Goal: Task Accomplishment & Management: Manage account settings

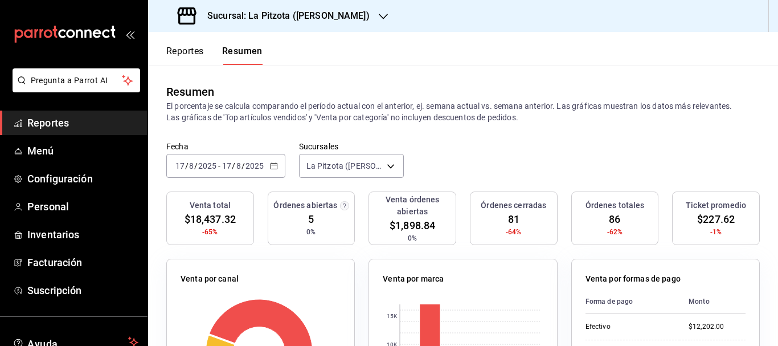
scroll to position [27, 0]
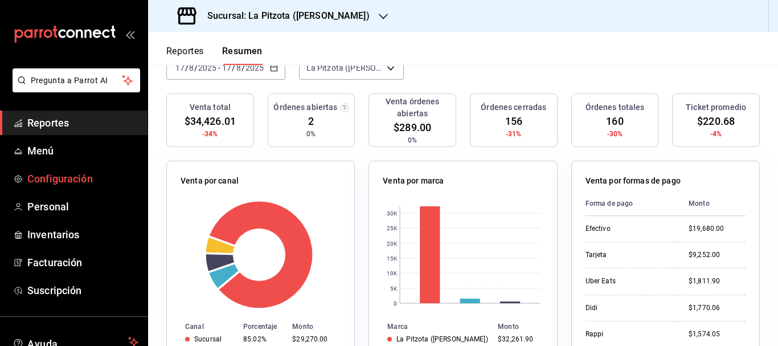
click at [77, 179] on span "Configuración" at bounding box center [82, 178] width 111 height 15
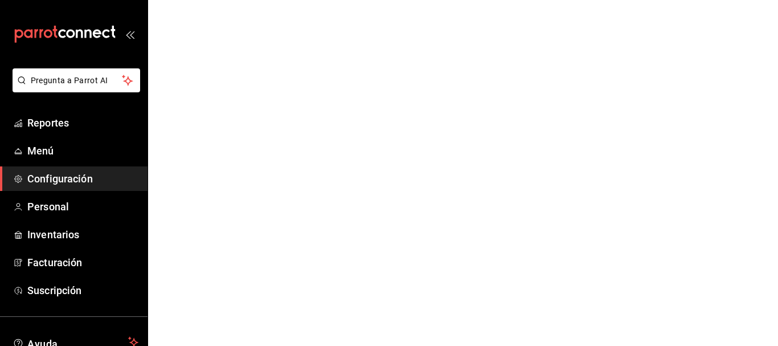
click at [77, 179] on span "Configuración" at bounding box center [82, 178] width 111 height 15
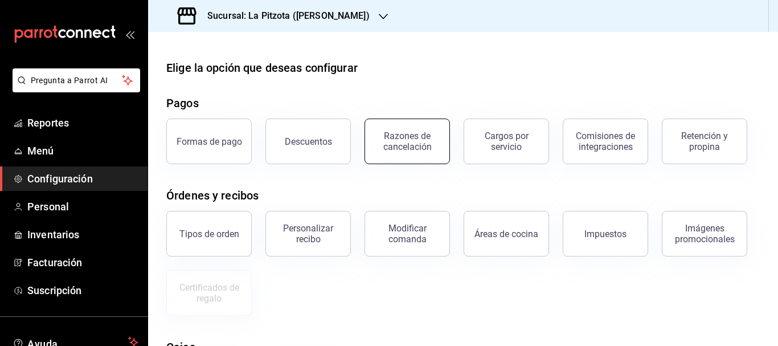
click at [405, 148] on div "Razones de cancelación" at bounding box center [407, 141] width 71 height 22
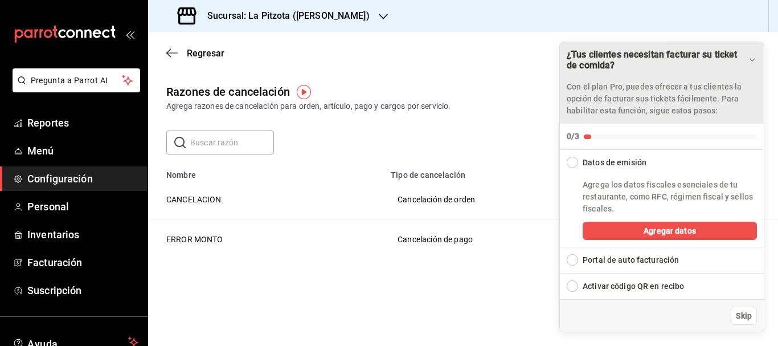
click at [757, 58] on div "¿Tus clientes necesitan facturar su ticket de comida? Con el plan Pro, puedes o…" at bounding box center [662, 82] width 204 height 81
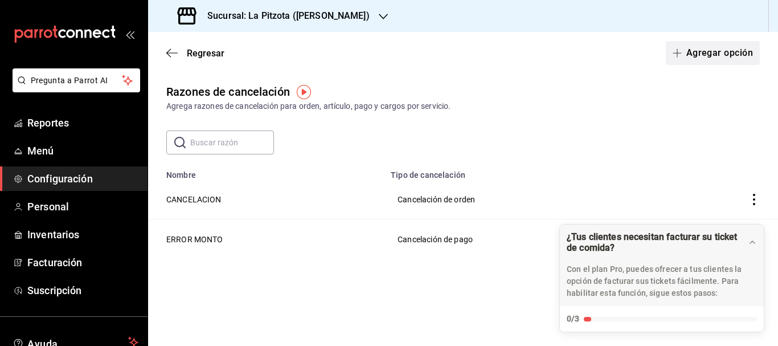
drag, startPoint x: 650, startPoint y: 55, endPoint x: 677, endPoint y: 59, distance: 27.1
click at [662, 57] on div "Regresar Agregar opción" at bounding box center [463, 53] width 630 height 42
click at [684, 58] on button "Agregar opción" at bounding box center [713, 53] width 94 height 24
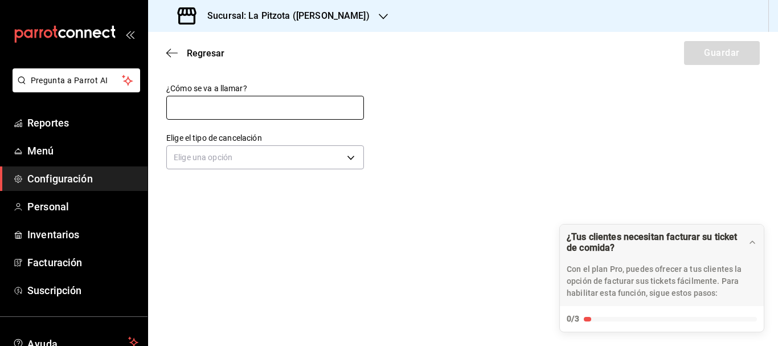
click at [275, 116] on input "text" at bounding box center [265, 108] width 198 height 24
type input "CANCELACION DE PRODCTO"
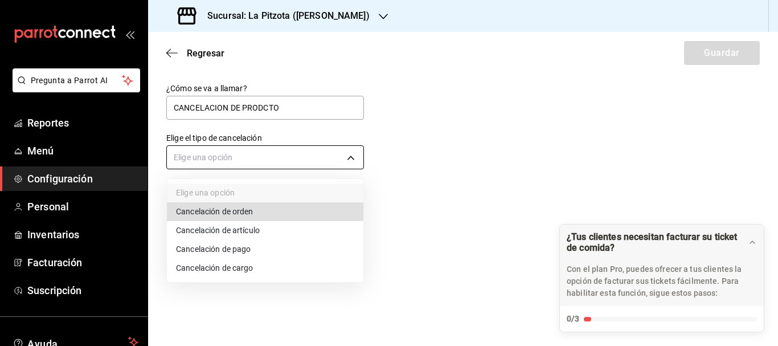
click at [264, 150] on body "Pregunta a Parrot AI Reportes Menú Configuración Personal Inventarios Facturaci…" at bounding box center [389, 173] width 778 height 346
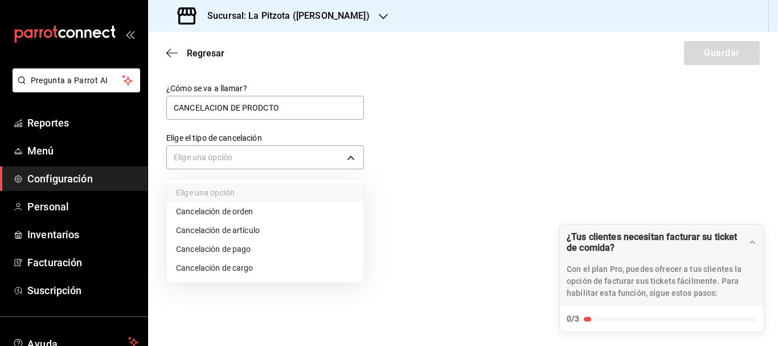
click at [250, 229] on li "Cancelación de artículo" at bounding box center [265, 230] width 196 height 19
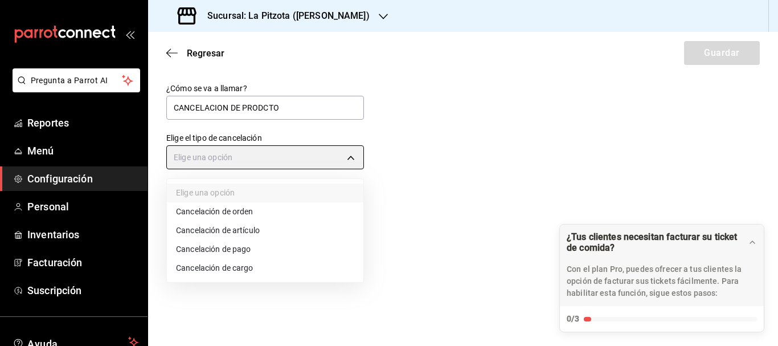
type input "ORDER_ITEM"
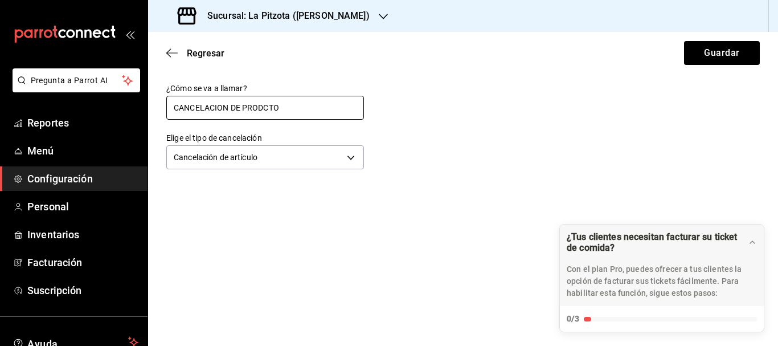
click at [294, 108] on input "CANCELACION DE PRODCTO" at bounding box center [265, 108] width 198 height 24
type input "CANCELACION DE ARTICULO"
click at [746, 52] on button "Guardar" at bounding box center [722, 53] width 76 height 24
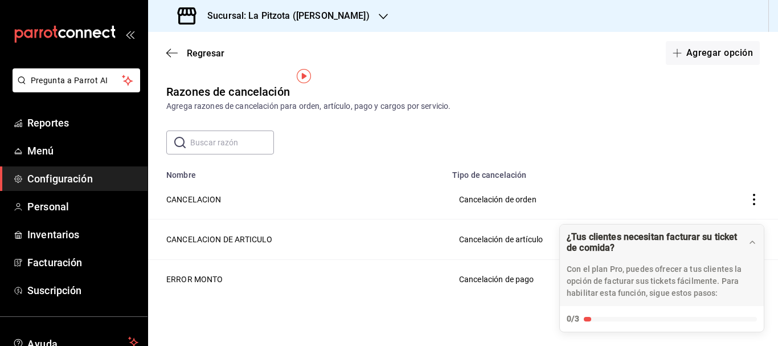
scroll to position [16, 0]
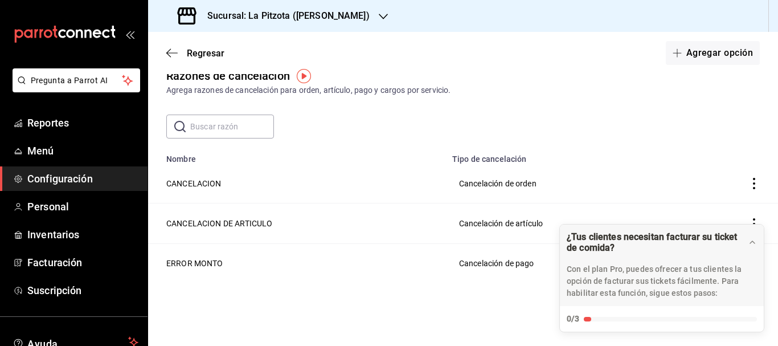
click at [748, 182] on icon "actions" at bounding box center [753, 183] width 11 height 11
click at [51, 206] on div at bounding box center [389, 173] width 778 height 346
click at [51, 206] on span "Personal" at bounding box center [82, 206] width 111 height 15
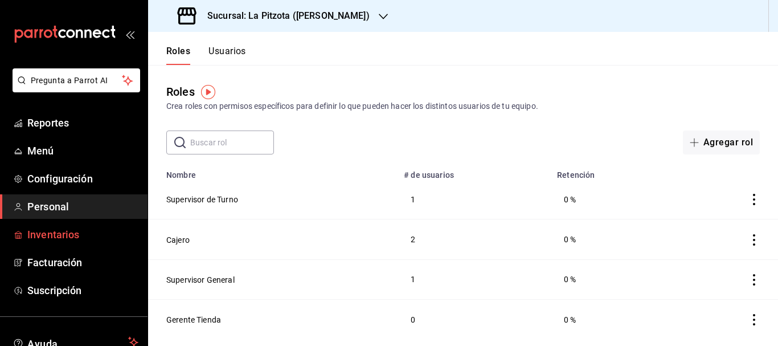
click at [54, 241] on span "Inventarios" at bounding box center [82, 234] width 111 height 15
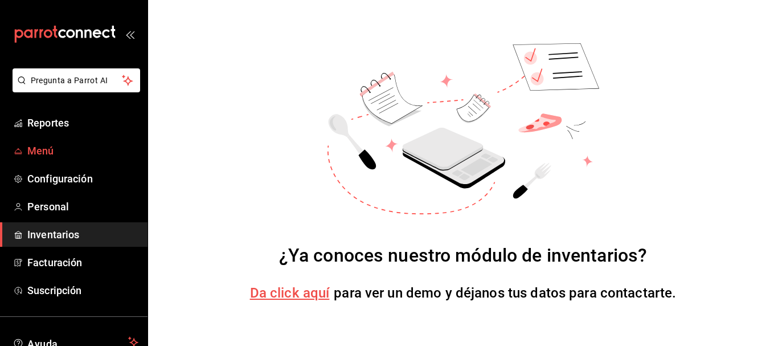
click at [48, 152] on span "Menú" at bounding box center [82, 150] width 111 height 15
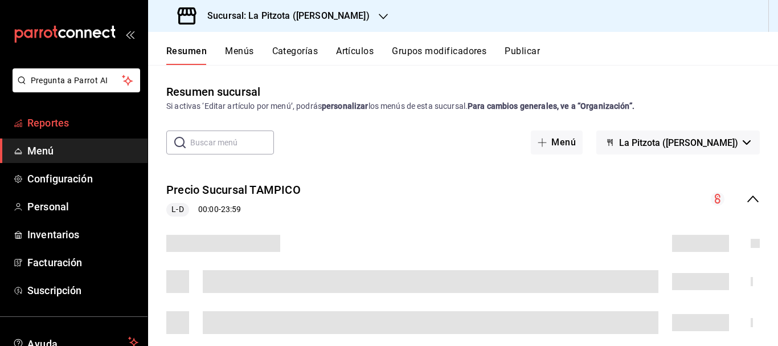
click at [60, 124] on span "Reportes" at bounding box center [82, 122] width 111 height 15
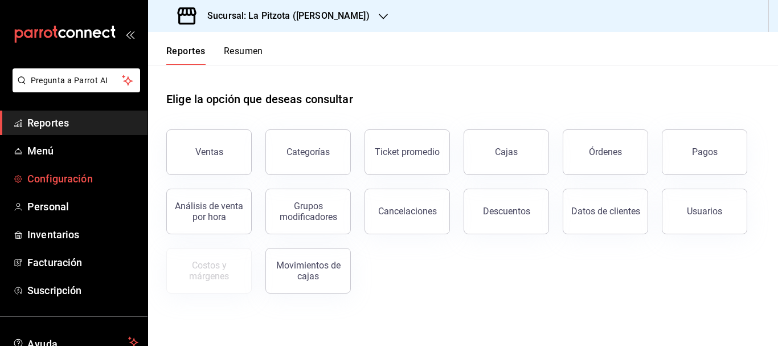
click at [115, 178] on span "Configuración" at bounding box center [82, 178] width 111 height 15
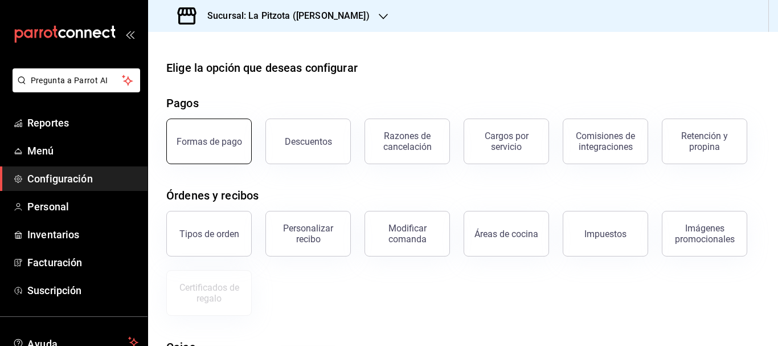
click at [226, 145] on div "Formas de pago" at bounding box center [209, 141] width 65 height 11
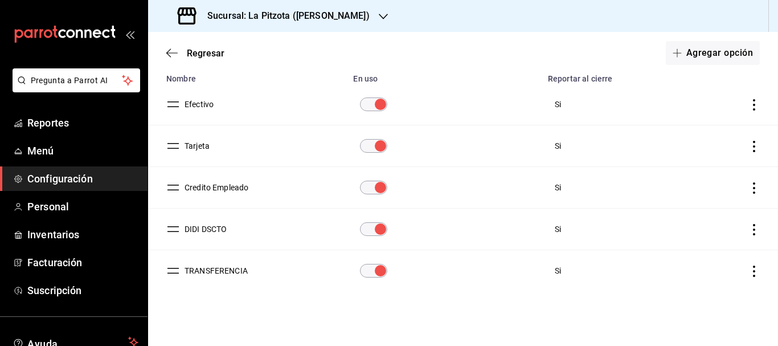
scroll to position [101, 0]
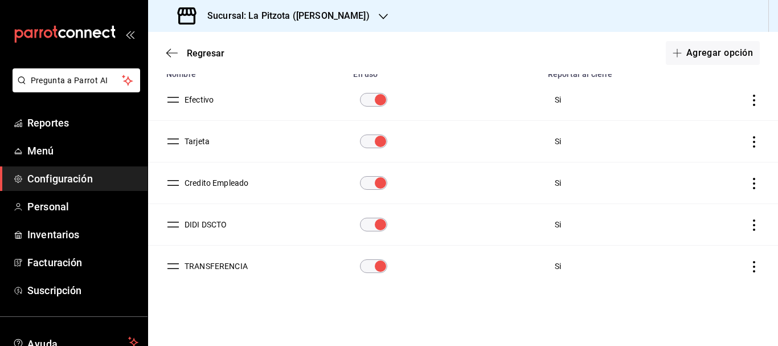
click at [753, 230] on icon "actions" at bounding box center [754, 224] width 2 height 11
click at [198, 225] on div at bounding box center [389, 173] width 778 height 346
click at [377, 223] on input "paymentsTable" at bounding box center [380, 225] width 41 height 14
click at [730, 59] on button "Agregar opción" at bounding box center [713, 53] width 94 height 24
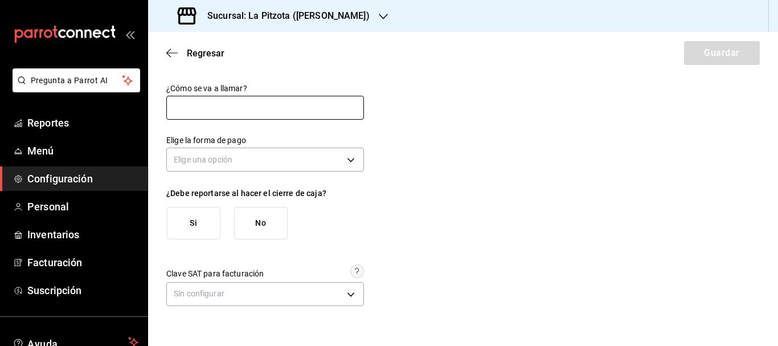
click at [272, 110] on input "text" at bounding box center [265, 108] width 198 height 24
type input "DIDI CASH"
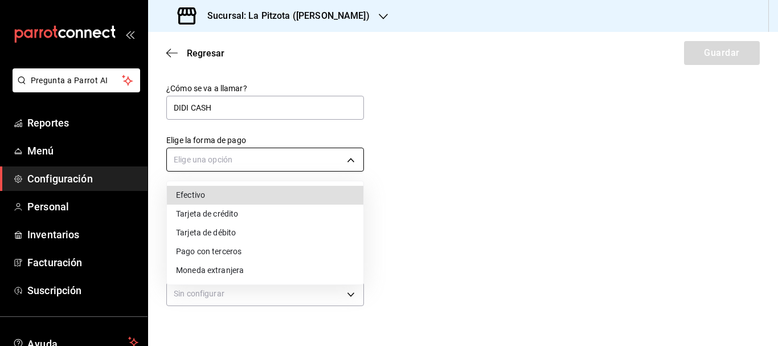
click at [271, 159] on body "Pregunta a Parrot AI Reportes Menú Configuración Personal Inventarios Facturaci…" at bounding box center [389, 173] width 778 height 346
click at [206, 196] on li "Efectivo" at bounding box center [265, 195] width 196 height 19
type input "CASH"
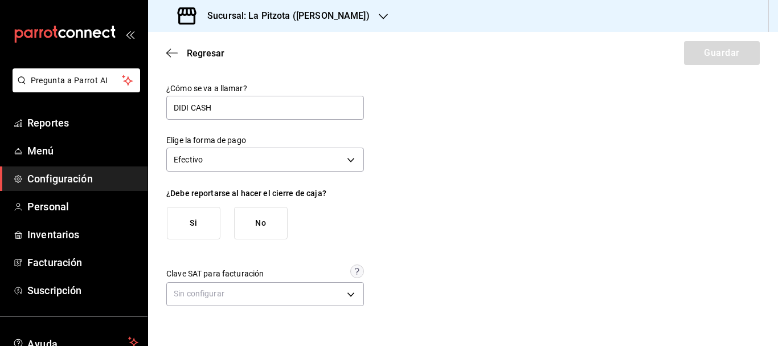
click at [195, 212] on button "Si" at bounding box center [194, 223] width 54 height 32
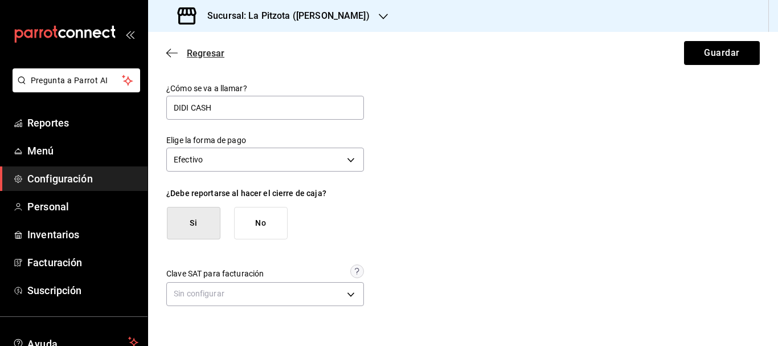
click at [208, 51] on span "Regresar" at bounding box center [206, 53] width 38 height 11
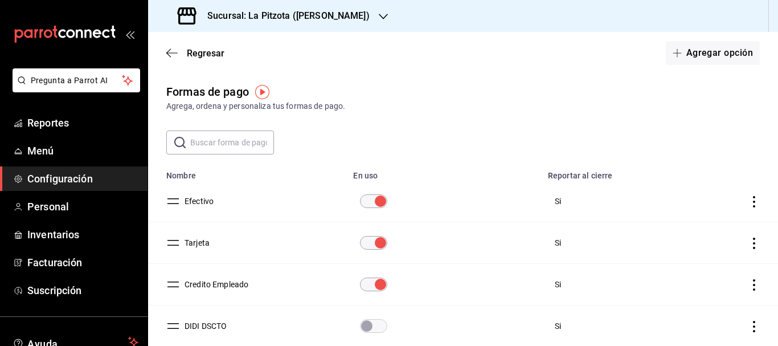
click at [216, 314] on td "DIDI DSCTO" at bounding box center [247, 326] width 198 height 42
click at [207, 327] on button "DIDI DSCTO" at bounding box center [203, 325] width 47 height 11
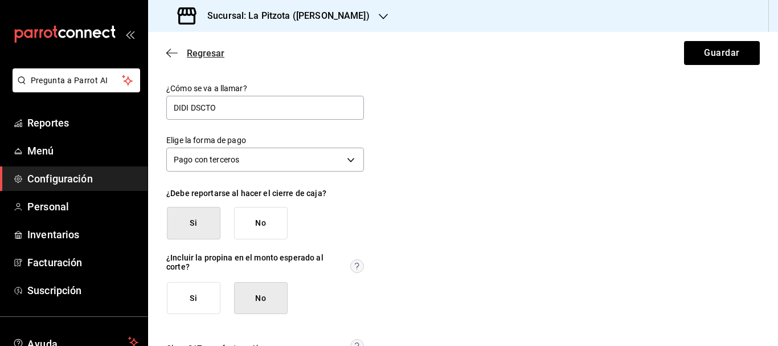
click at [194, 50] on span "Regresar" at bounding box center [206, 53] width 38 height 11
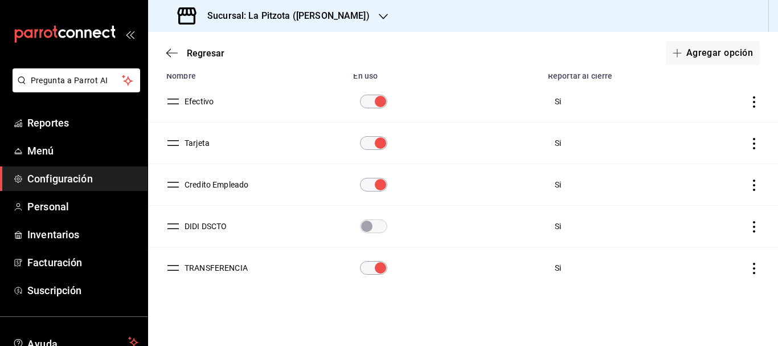
scroll to position [101, 0]
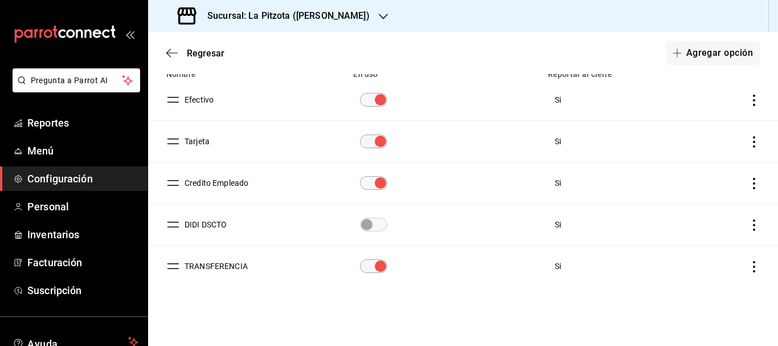
click at [196, 219] on button "DIDI DSCTO" at bounding box center [203, 224] width 47 height 11
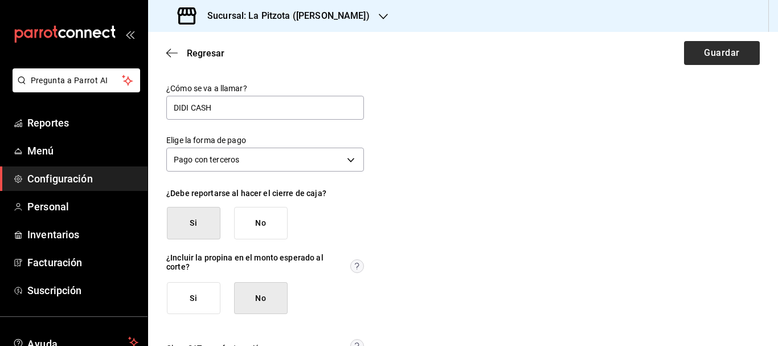
type input "DIDI CASH"
click at [703, 46] on button "Guardar" at bounding box center [722, 53] width 76 height 24
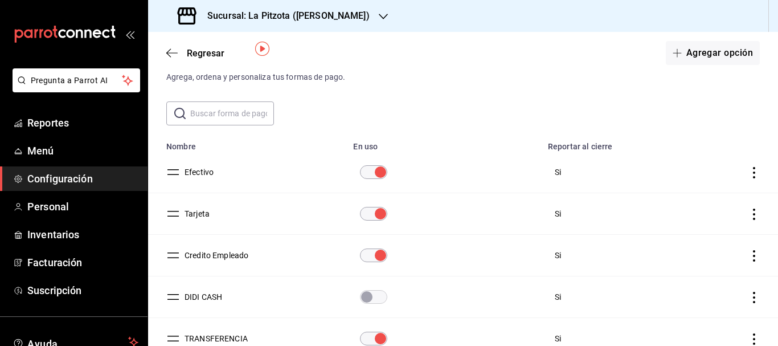
scroll to position [101, 0]
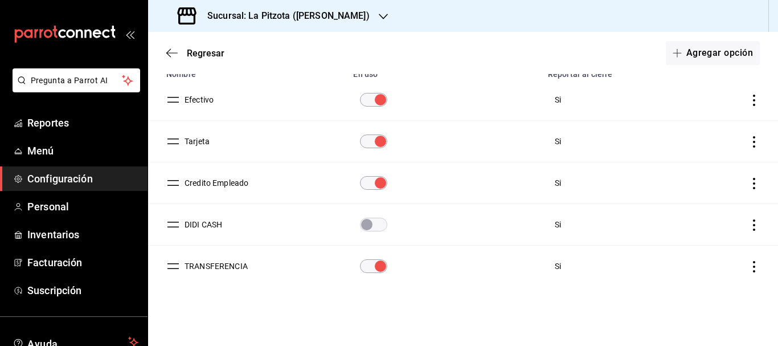
click at [376, 231] on input "paymentsTable" at bounding box center [366, 225] width 41 height 14
click at [198, 56] on span "Regresar" at bounding box center [206, 53] width 38 height 11
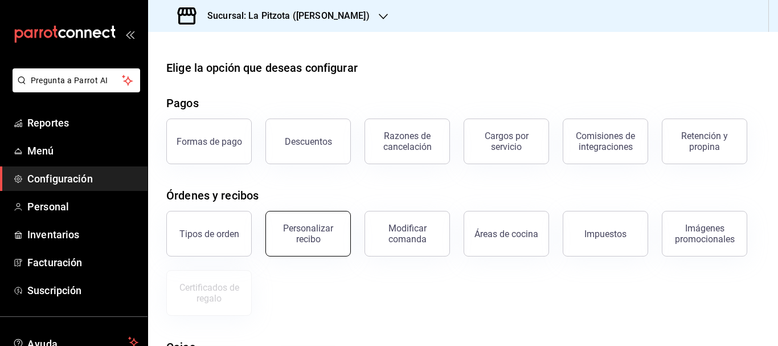
click at [307, 238] on div "Personalizar recibo" at bounding box center [308, 234] width 71 height 22
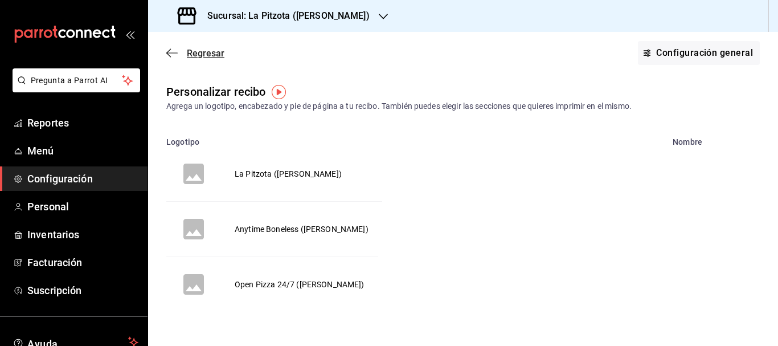
click at [199, 48] on span "Regresar" at bounding box center [206, 53] width 38 height 11
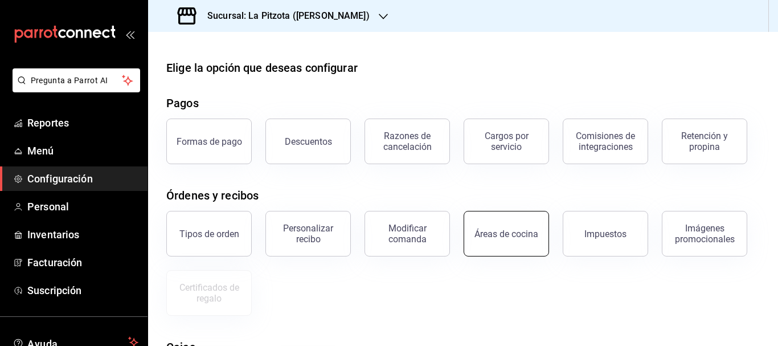
click at [498, 238] on div "Áreas de cocina" at bounding box center [506, 233] width 64 height 11
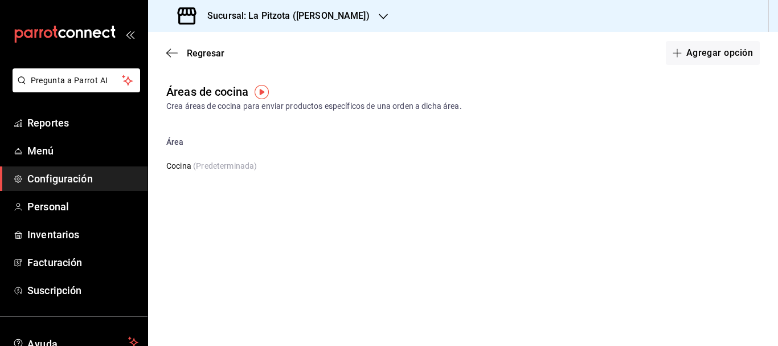
click at [206, 60] on div "Regresar Agregar opción" at bounding box center [463, 53] width 630 height 42
click at [204, 52] on span "Regresar" at bounding box center [206, 53] width 38 height 11
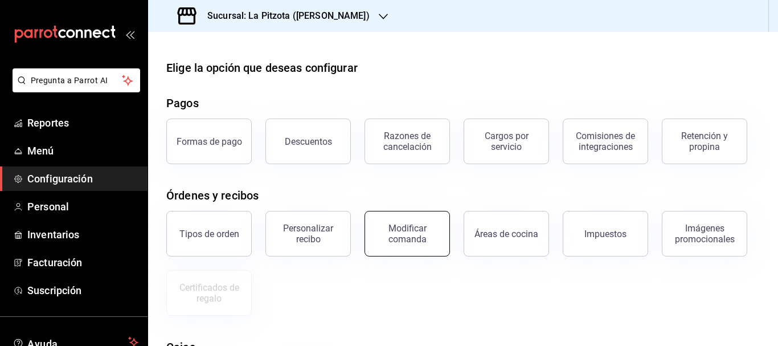
click at [411, 237] on div "Modificar comanda" at bounding box center [407, 234] width 71 height 22
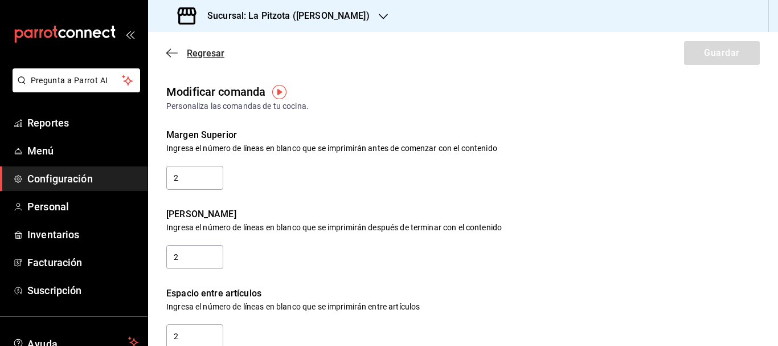
click at [199, 54] on span "Regresar" at bounding box center [206, 53] width 38 height 11
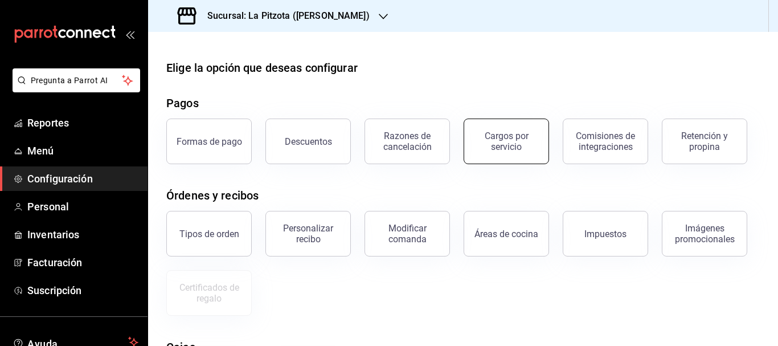
click at [498, 141] on div "Cargos por servicio" at bounding box center [506, 141] width 71 height 22
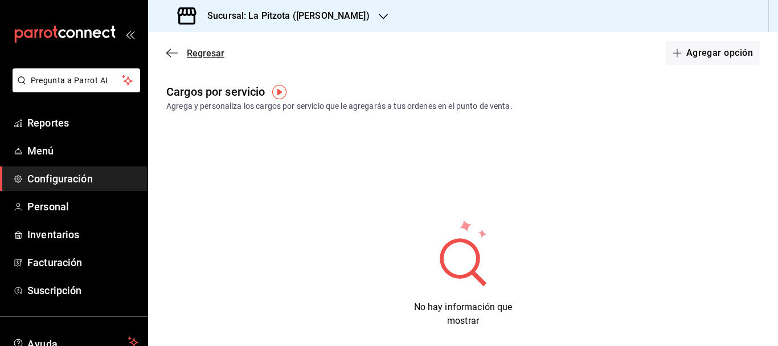
click at [198, 54] on span "Regresar" at bounding box center [206, 53] width 38 height 11
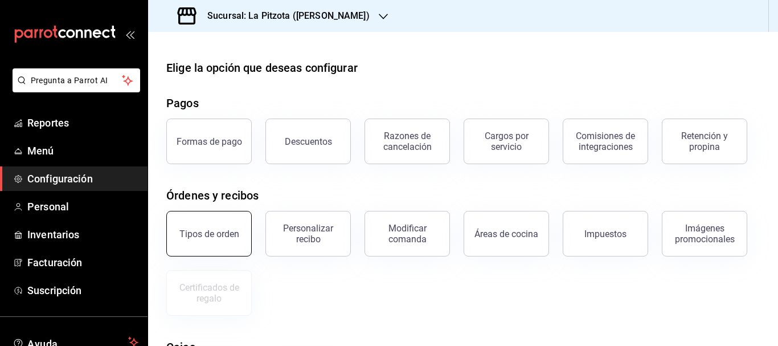
click at [227, 218] on button "Tipos de orden" at bounding box center [208, 234] width 85 height 46
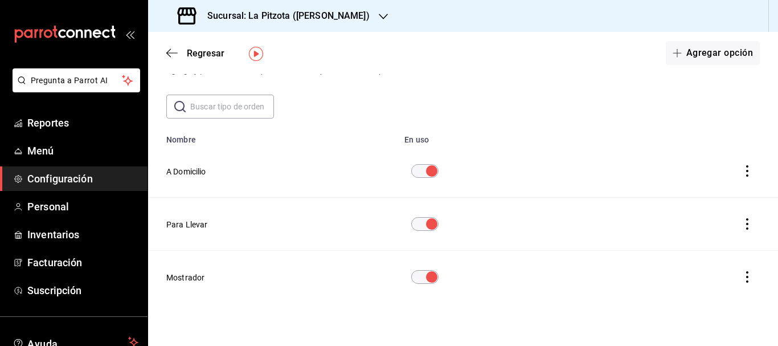
scroll to position [29, 0]
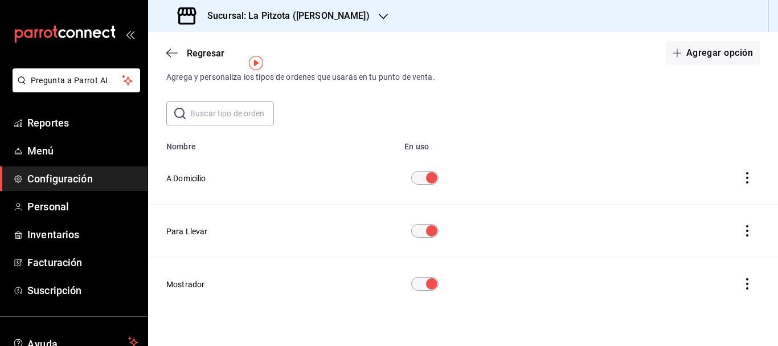
click at [199, 232] on button "Para Llevar" at bounding box center [187, 231] width 42 height 11
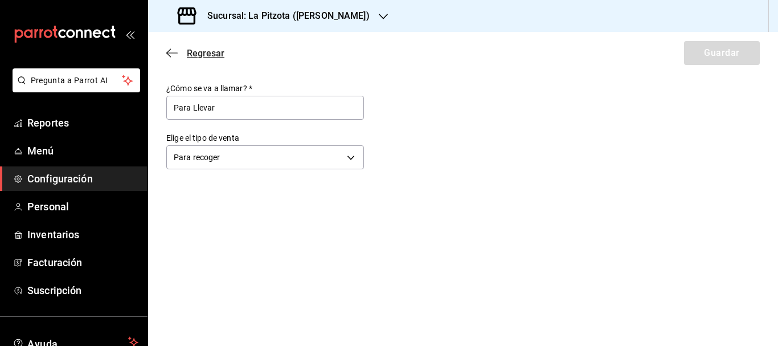
click at [203, 56] on span "Regresar" at bounding box center [206, 53] width 38 height 11
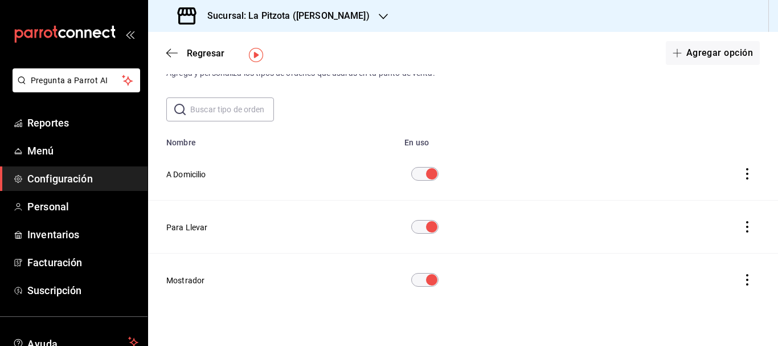
scroll to position [43, 0]
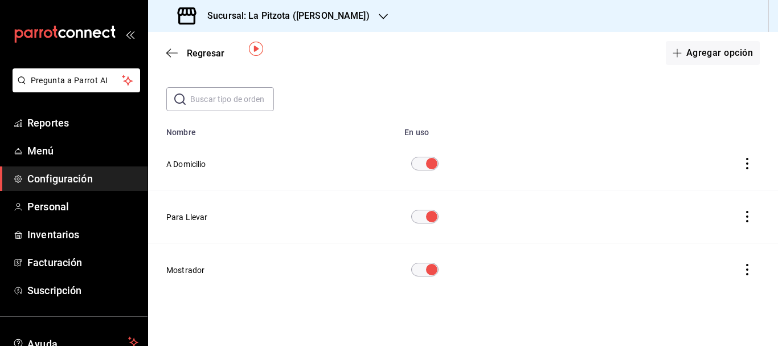
click at [741, 277] on button "actions" at bounding box center [747, 269] width 25 height 25
click at [509, 271] on div at bounding box center [389, 173] width 778 height 346
click at [183, 219] on button "Para Llevar" at bounding box center [187, 216] width 42 height 11
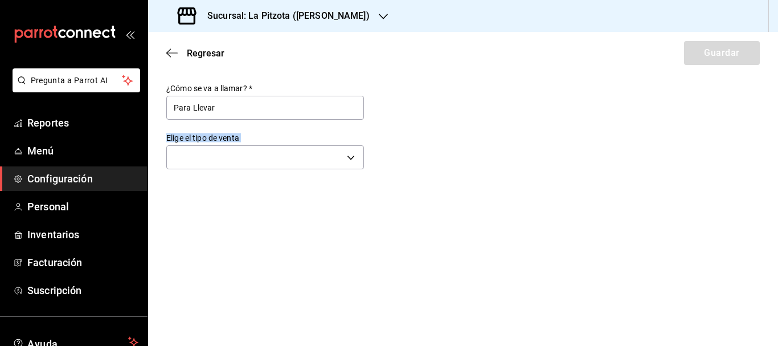
type input "PICK_UP"
click at [199, 52] on span "Regresar" at bounding box center [206, 53] width 38 height 11
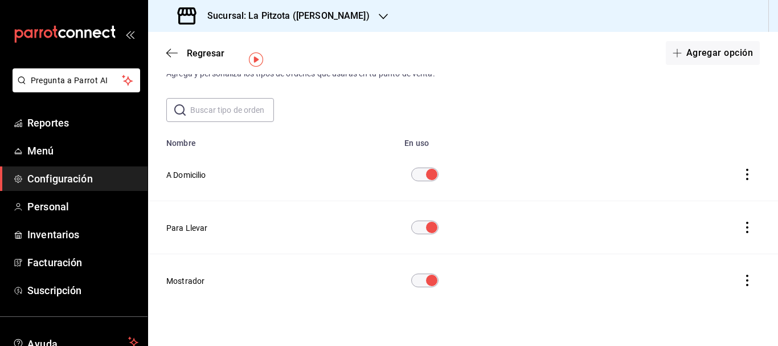
scroll to position [43, 0]
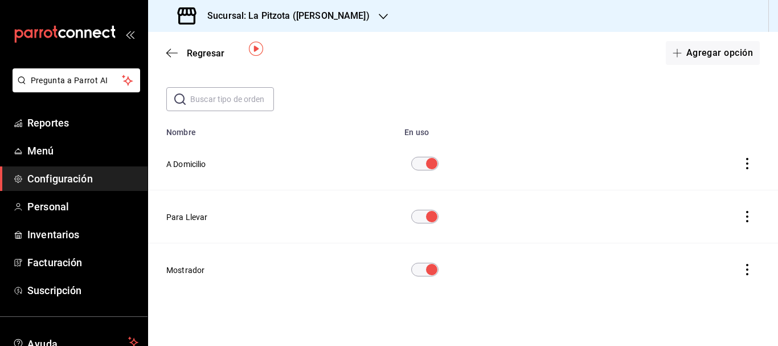
click at [191, 213] on button "Para Llevar" at bounding box center [187, 216] width 42 height 11
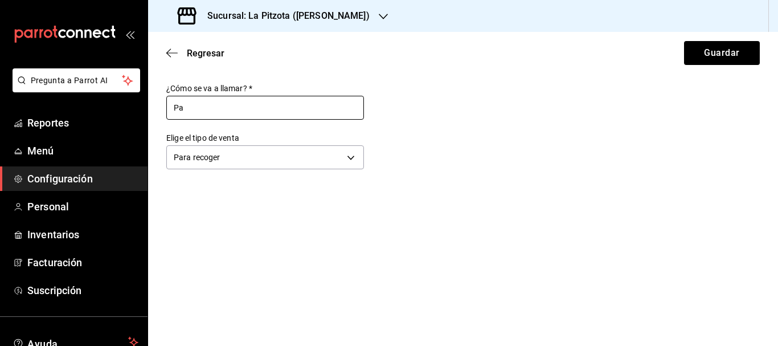
type input "P"
type input "EXPRESS"
click at [718, 55] on button "Guardar" at bounding box center [722, 53] width 76 height 24
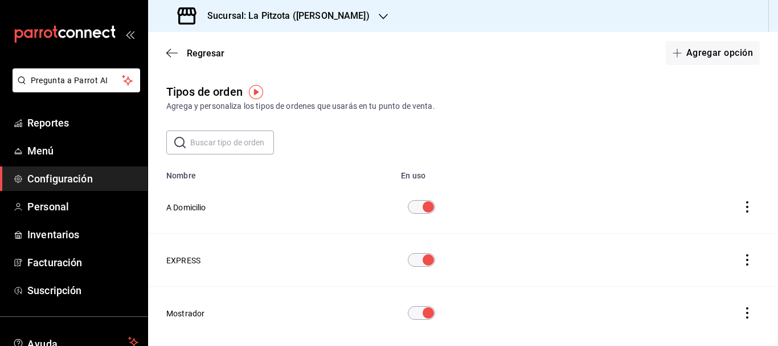
click at [198, 200] on th "A Domicilio" at bounding box center [271, 207] width 246 height 53
click at [326, 212] on th "A Domicilio" at bounding box center [271, 207] width 246 height 53
click at [183, 208] on button "A Domicilio" at bounding box center [186, 207] width 40 height 11
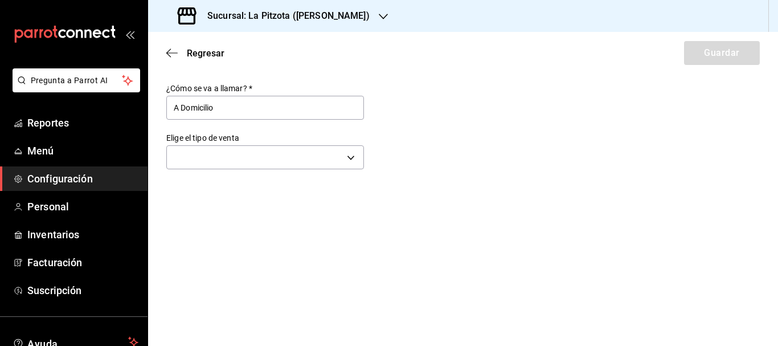
type input "DELIVERY"
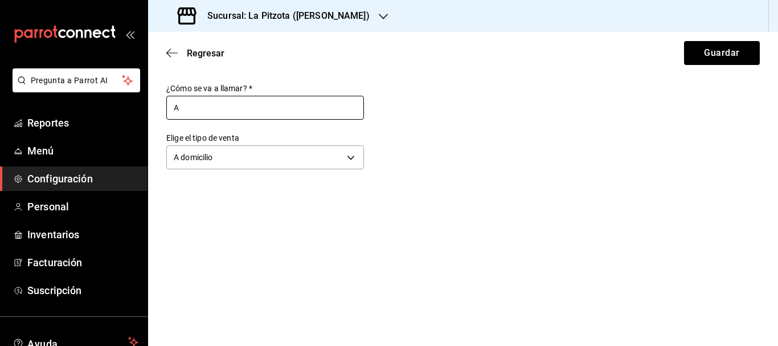
type input "A"
type input "S"
type input "D"
type input "A DOMIICILIO"
click at [734, 61] on button "Guardar" at bounding box center [722, 53] width 76 height 24
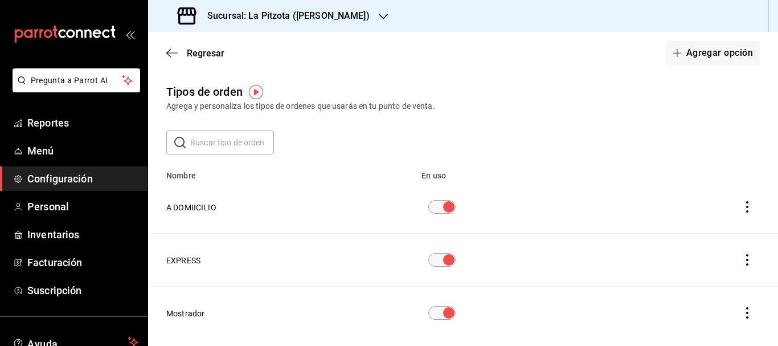
click at [196, 313] on button "Mostrador" at bounding box center [185, 313] width 38 height 11
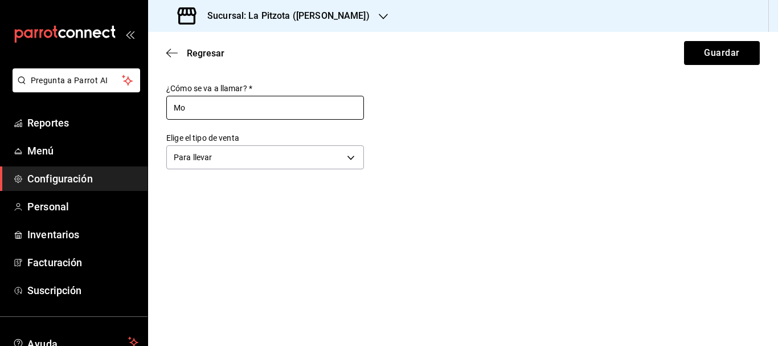
type input "M"
type input "MOSTRADOR"
click at [714, 56] on button "Guardar" at bounding box center [722, 53] width 76 height 24
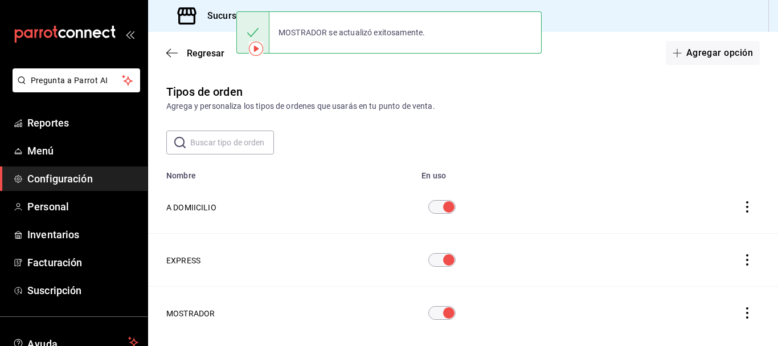
scroll to position [43, 0]
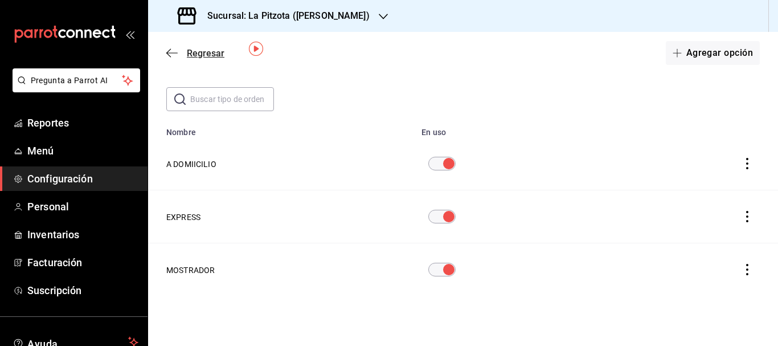
click at [212, 56] on span "Regresar" at bounding box center [206, 53] width 38 height 11
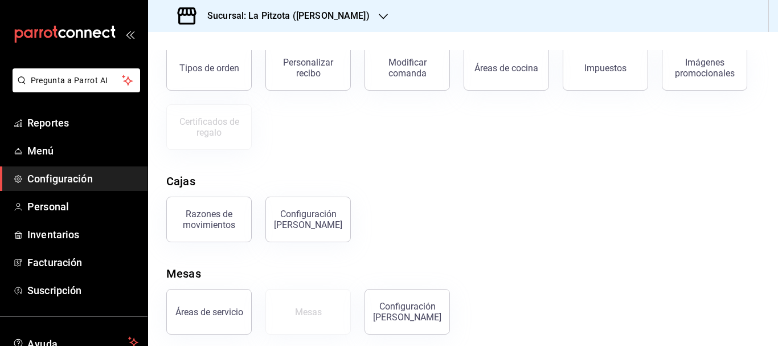
scroll to position [173, 0]
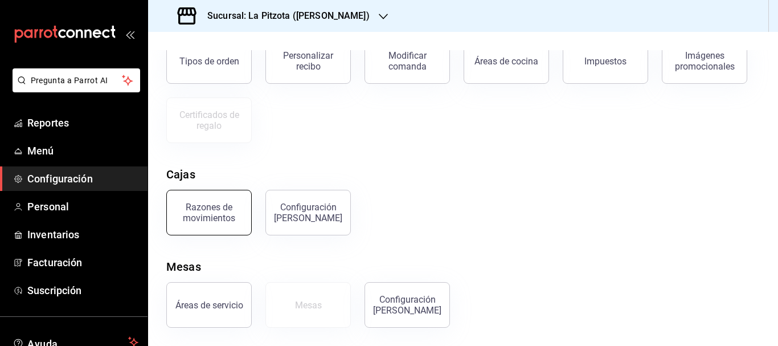
click at [244, 215] on button "Razones de movimientos" at bounding box center [208, 213] width 85 height 46
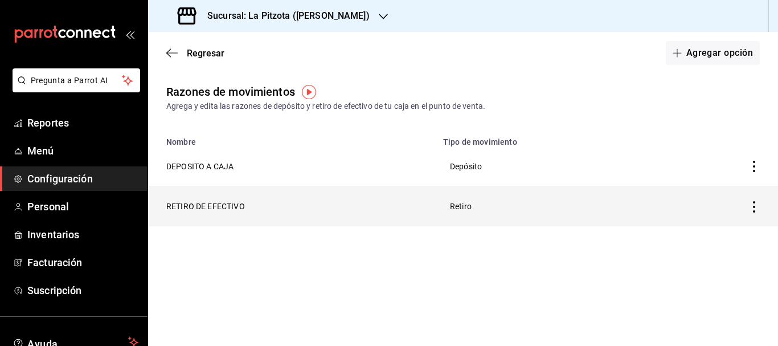
click at [462, 208] on th "Retiro" at bounding box center [550, 206] width 228 height 40
click at [205, 208] on th "RETIRO DE EFECTIVO" at bounding box center [292, 206] width 288 height 40
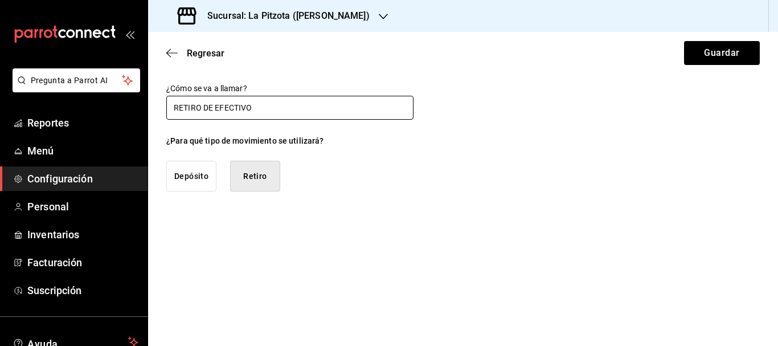
click at [260, 110] on input "RETIRO DE EFECTIVO" at bounding box center [289, 108] width 247 height 24
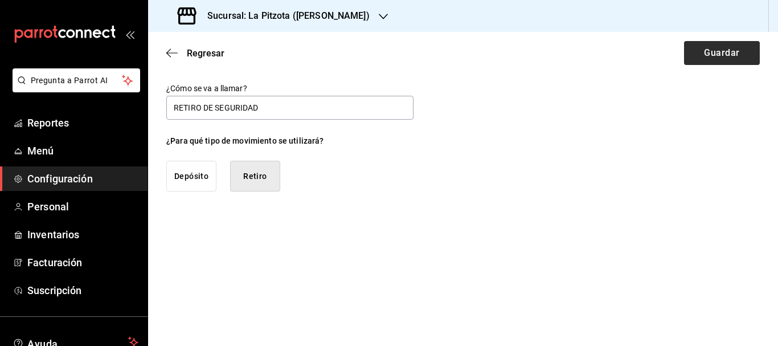
type input "RETIRO DE SEGURIDAD"
click at [704, 49] on button "Guardar" at bounding box center [722, 53] width 76 height 24
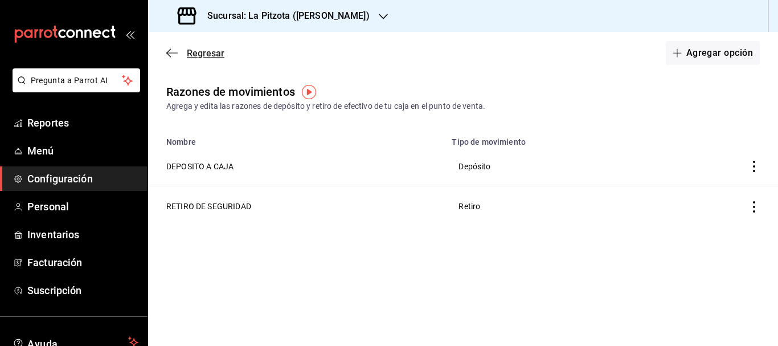
click at [208, 54] on span "Regresar" at bounding box center [206, 53] width 38 height 11
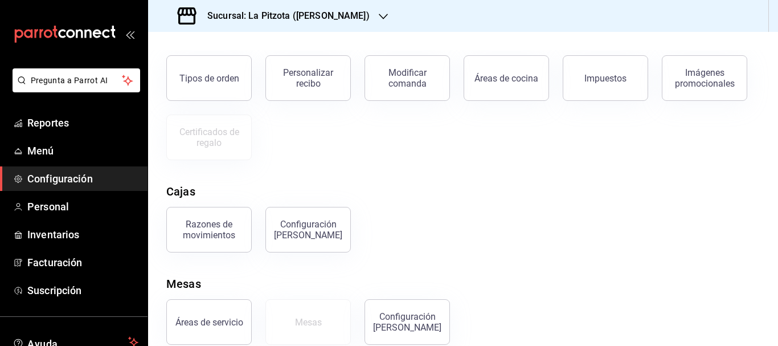
scroll to position [173, 0]
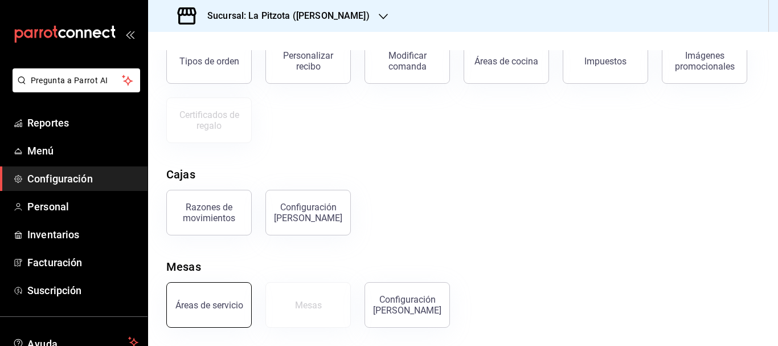
click at [220, 319] on button "Áreas de servicio" at bounding box center [208, 305] width 85 height 46
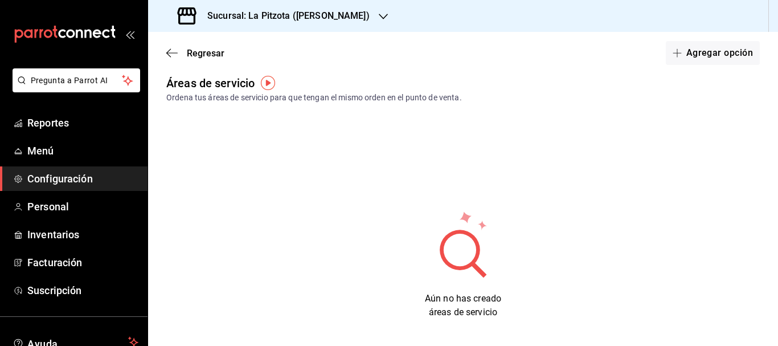
scroll to position [9, 0]
click at [208, 55] on span "Regresar" at bounding box center [206, 53] width 38 height 11
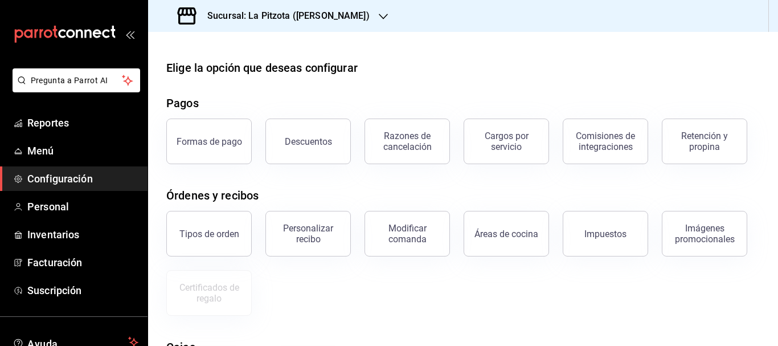
scroll to position [173, 0]
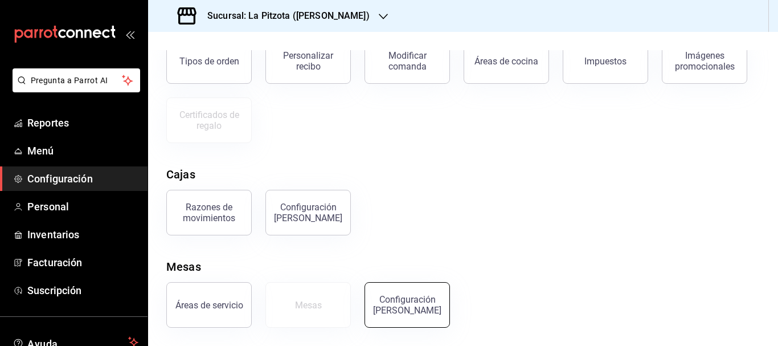
click at [408, 308] on div "Configuración [PERSON_NAME]" at bounding box center [407, 305] width 71 height 22
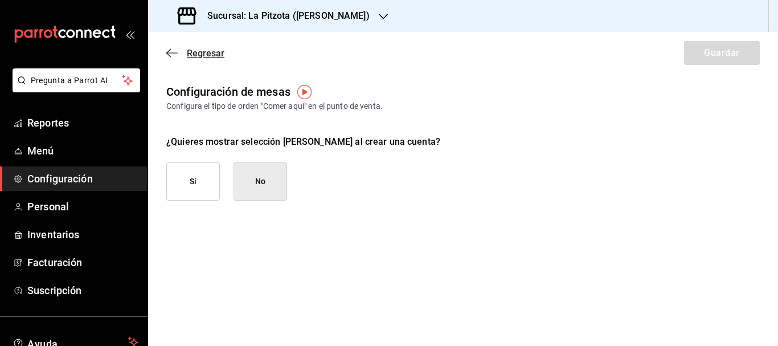
click at [199, 58] on span "Regresar" at bounding box center [206, 53] width 38 height 11
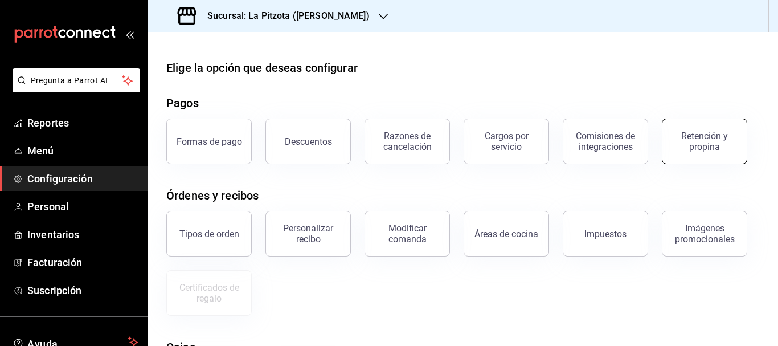
click at [711, 141] on div "Retención y propina" at bounding box center [704, 141] width 71 height 22
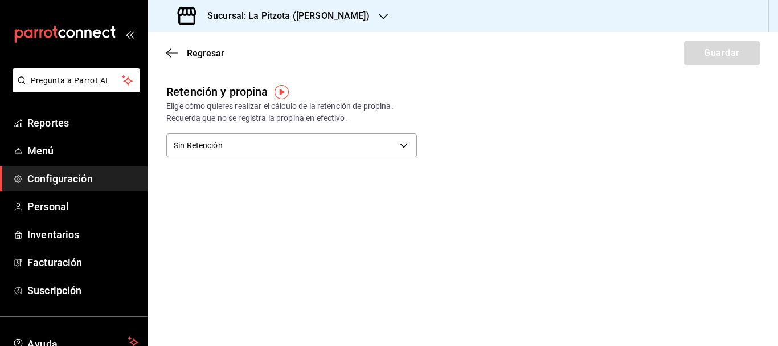
click at [195, 68] on div "Regresar Guardar" at bounding box center [463, 53] width 630 height 42
click at [195, 58] on span "Regresar" at bounding box center [206, 53] width 38 height 11
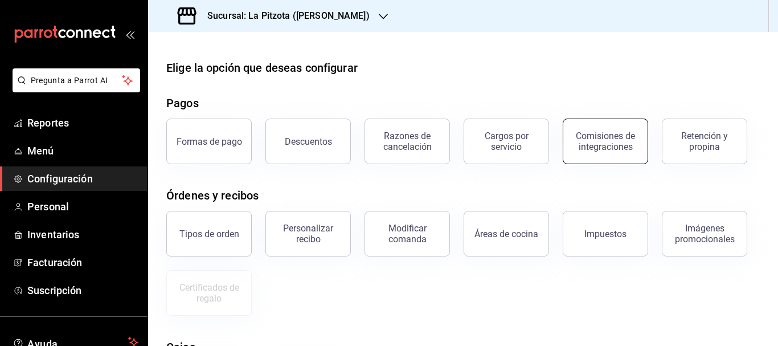
click at [621, 134] on div "Comisiones de integraciones" at bounding box center [605, 141] width 71 height 22
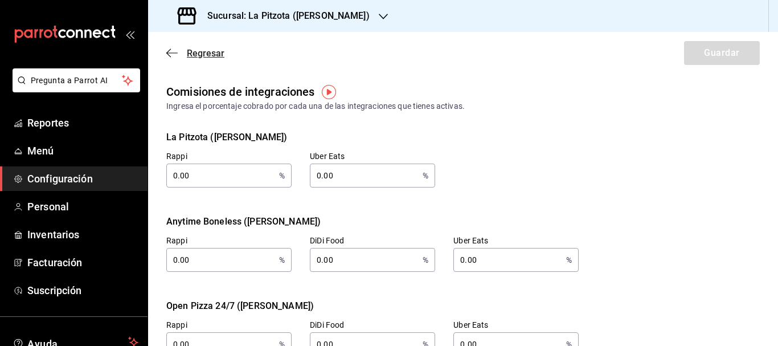
click at [194, 51] on span "Regresar" at bounding box center [206, 53] width 38 height 11
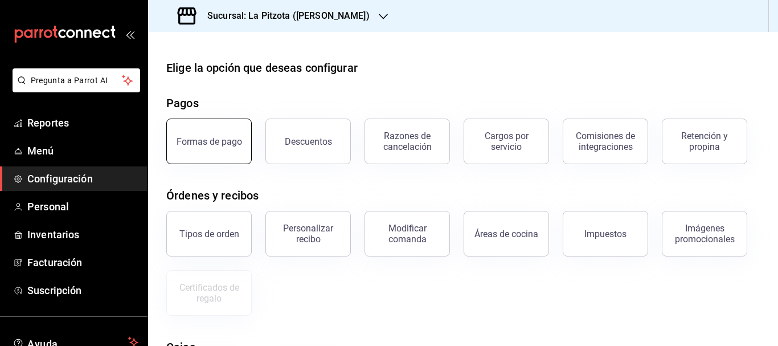
click at [196, 127] on button "Formas de pago" at bounding box center [208, 141] width 85 height 46
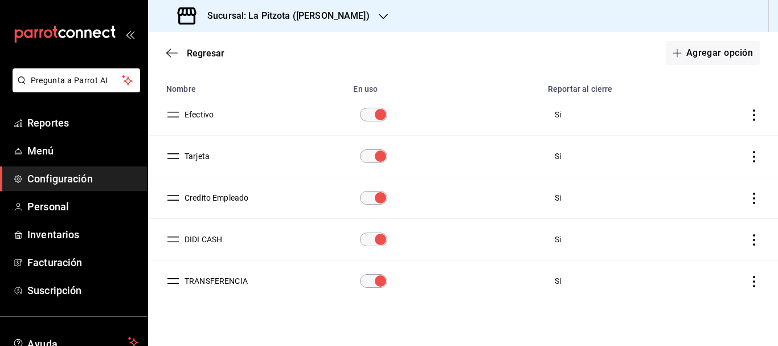
scroll to position [101, 0]
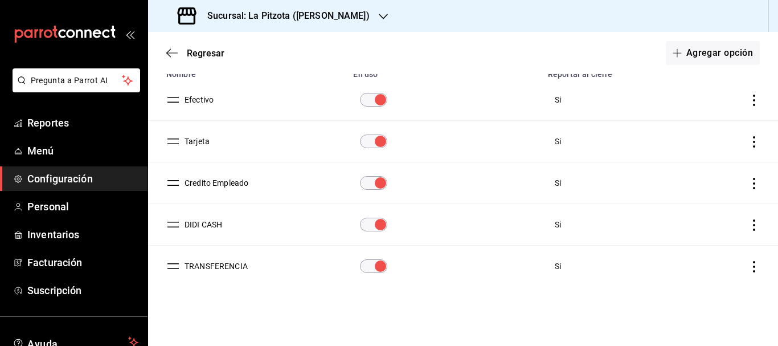
click at [210, 185] on button "Credito Empleado" at bounding box center [214, 182] width 68 height 11
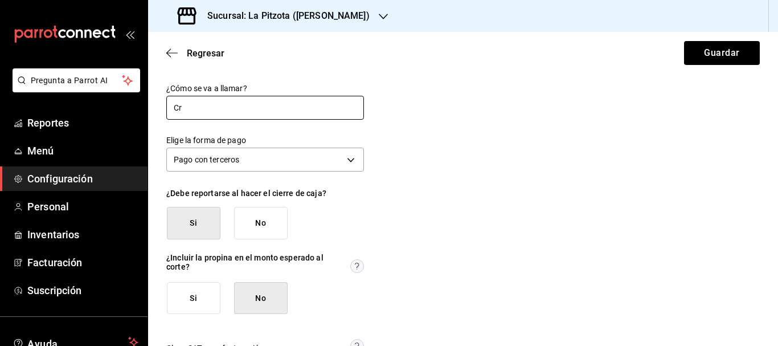
type input "C"
type input "CREDITO EMPLEADO"
click at [693, 47] on button "Guardar" at bounding box center [722, 53] width 76 height 24
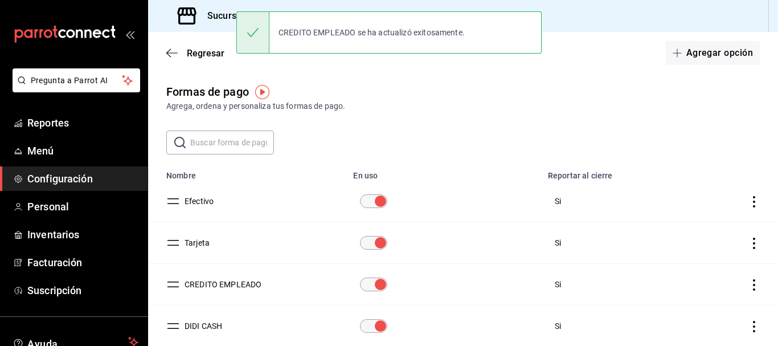
click at [200, 241] on button "Tarjeta" at bounding box center [195, 242] width 30 height 11
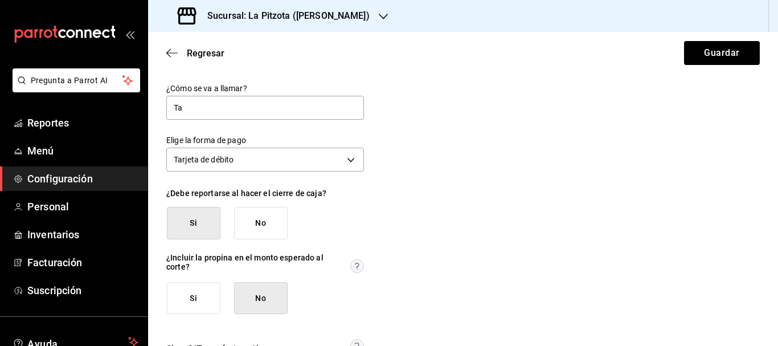
type input "T"
type input "TARJETA"
click at [722, 51] on button "Guardar" at bounding box center [722, 53] width 76 height 24
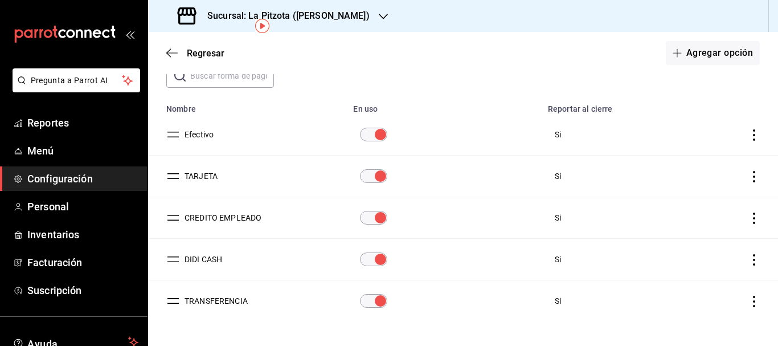
scroll to position [68, 0]
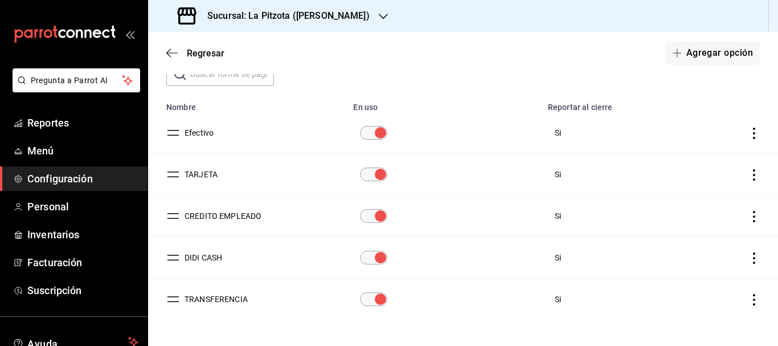
click at [195, 129] on button "Efectivo" at bounding box center [197, 132] width 34 height 11
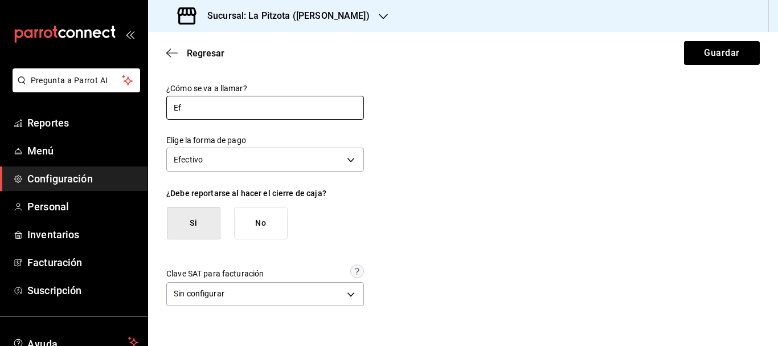
type input "E"
type input "EFECTIVO"
click at [745, 54] on button "Guardar" at bounding box center [722, 53] width 76 height 24
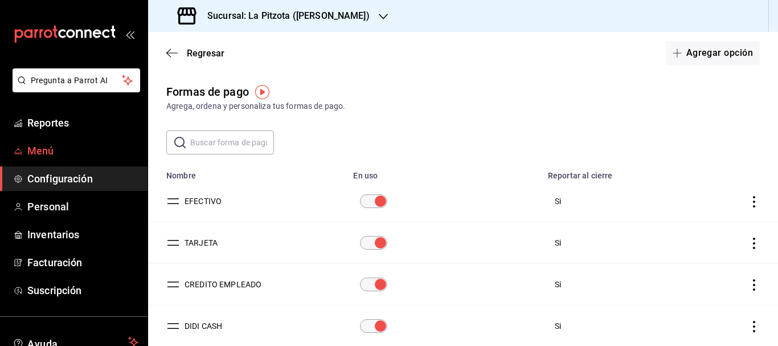
click at [60, 145] on span "Menú" at bounding box center [82, 150] width 111 height 15
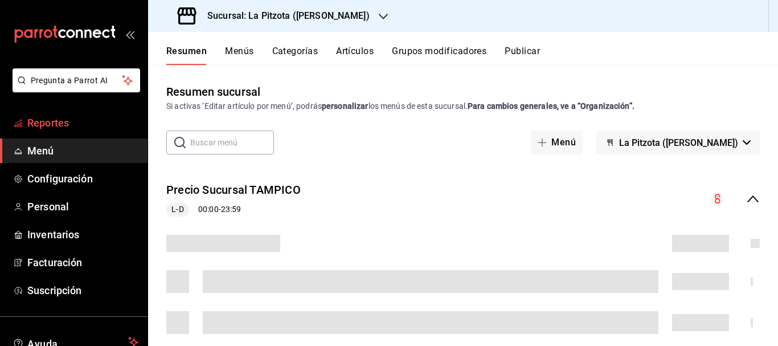
click at [56, 124] on span "Reportes" at bounding box center [82, 122] width 111 height 15
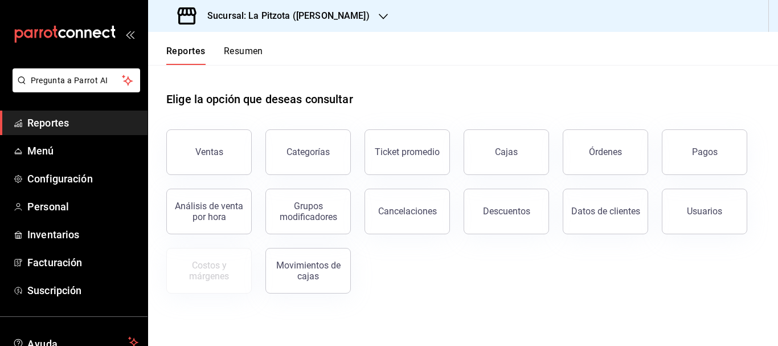
click at [256, 56] on button "Resumen" at bounding box center [243, 55] width 39 height 19
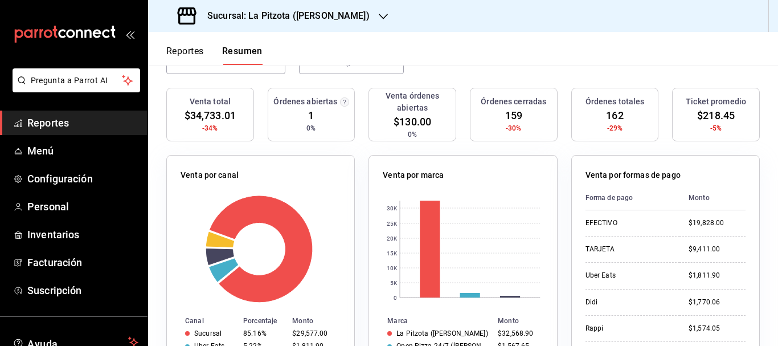
scroll to position [119, 0]
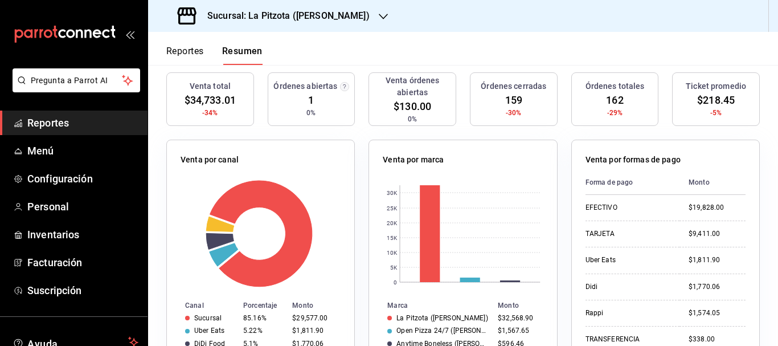
click at [305, 14] on h3 "Sucursal: La Pitzota ([PERSON_NAME])" at bounding box center [283, 16] width 171 height 14
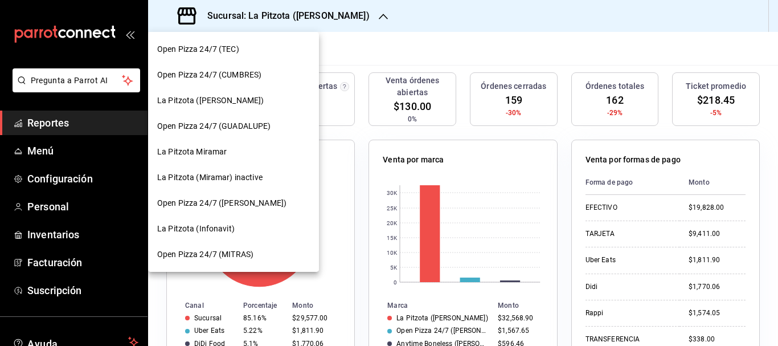
click at [205, 219] on div "La Pitzota (Infonavit)" at bounding box center [233, 229] width 171 height 26
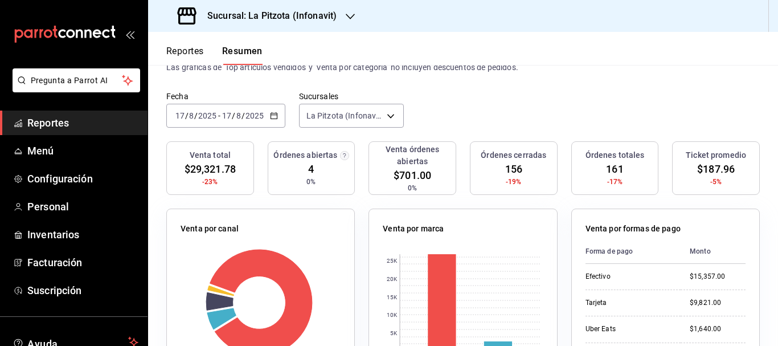
scroll to position [32, 0]
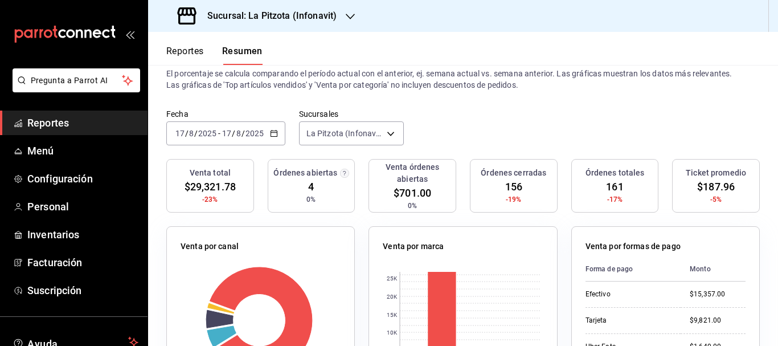
click at [245, 13] on h3 "Sucursal: La Pitzota (Infonavit)" at bounding box center [267, 16] width 138 height 14
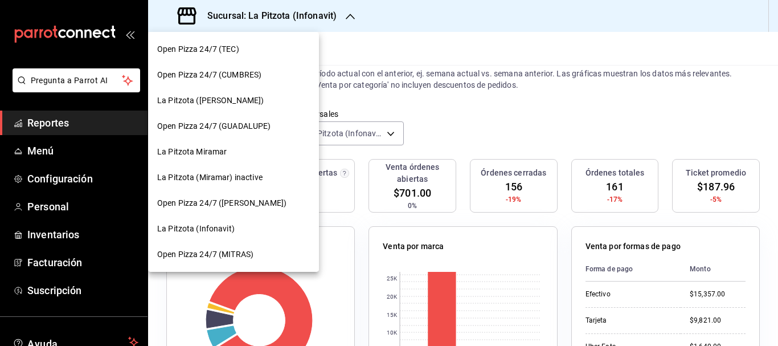
click at [198, 96] on span "La Pitzota ([PERSON_NAME])" at bounding box center [210, 101] width 107 height 12
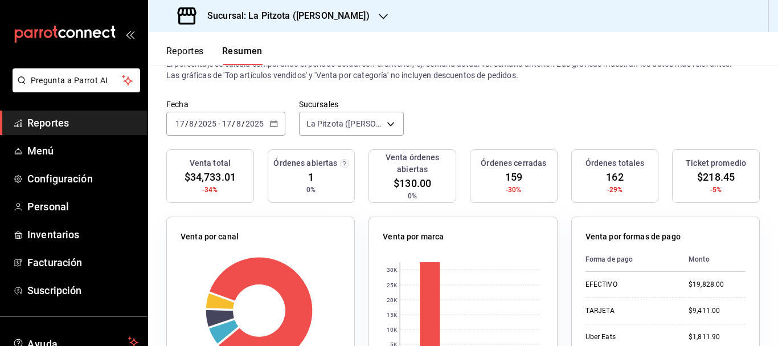
scroll to position [58, 0]
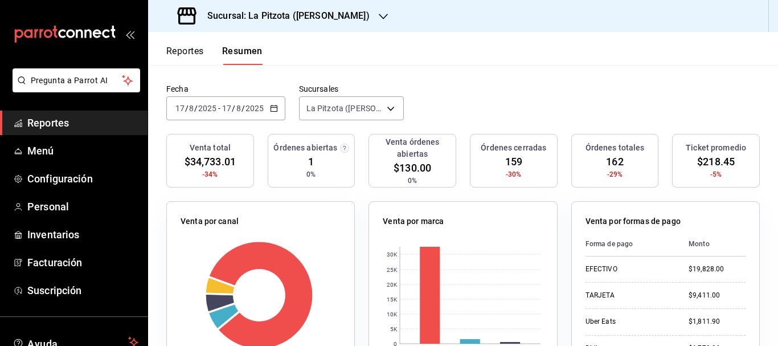
click at [181, 109] on input "17" at bounding box center [180, 108] width 10 height 9
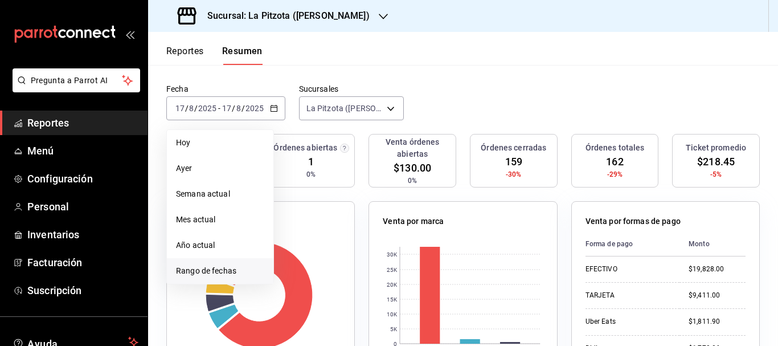
click at [211, 274] on span "Rango de fechas" at bounding box center [220, 271] width 88 height 12
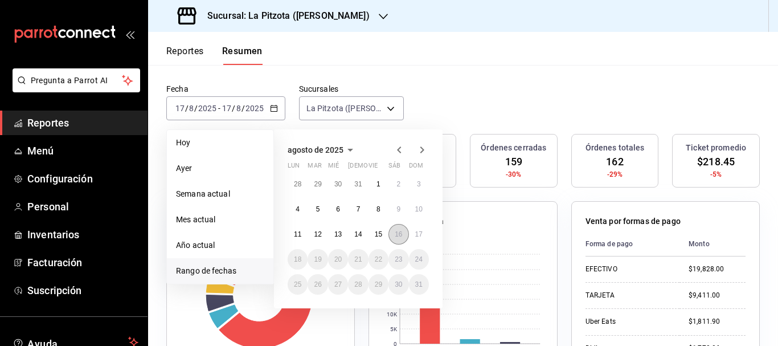
click at [394, 233] on button "16" at bounding box center [398, 234] width 20 height 21
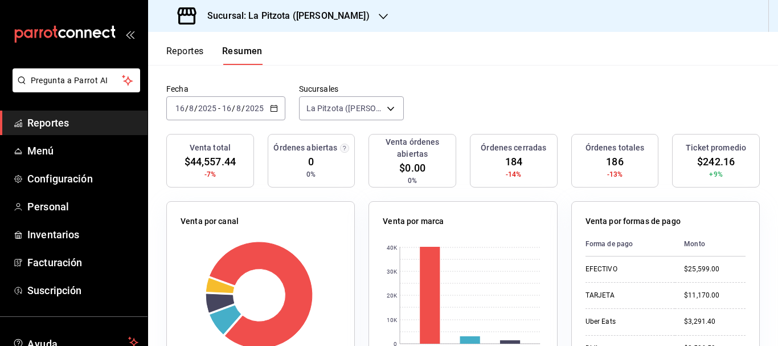
click at [197, 52] on button "Reportes" at bounding box center [185, 55] width 38 height 19
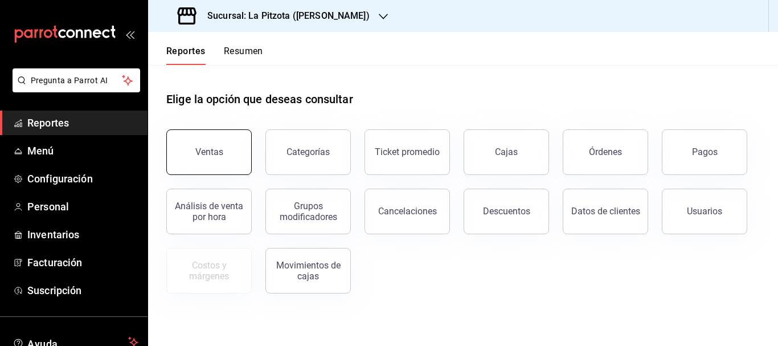
click at [226, 166] on button "Ventas" at bounding box center [208, 152] width 85 height 46
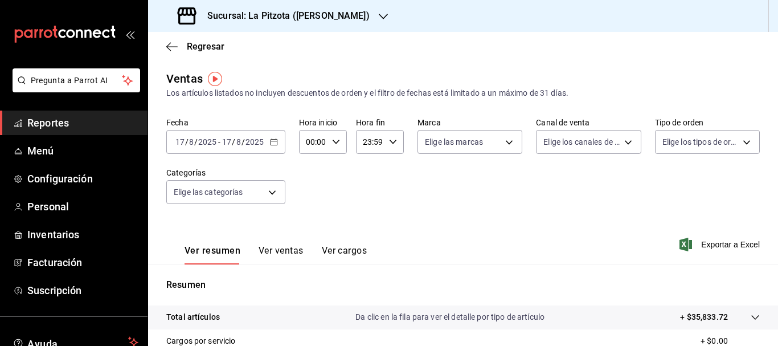
click at [178, 144] on input "17" at bounding box center [180, 141] width 10 height 9
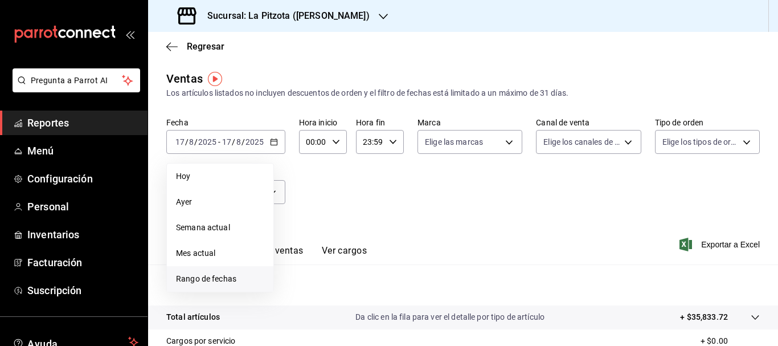
click at [215, 278] on span "Rango de fechas" at bounding box center [220, 279] width 88 height 12
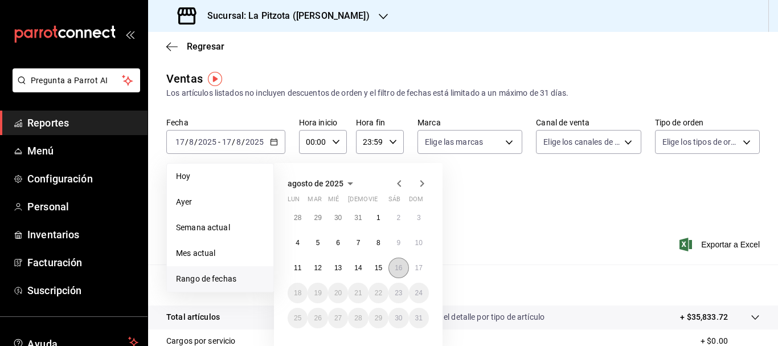
click at [400, 261] on button "16" at bounding box center [398, 267] width 20 height 21
click at [398, 271] on abbr "16" at bounding box center [398, 268] width 7 height 8
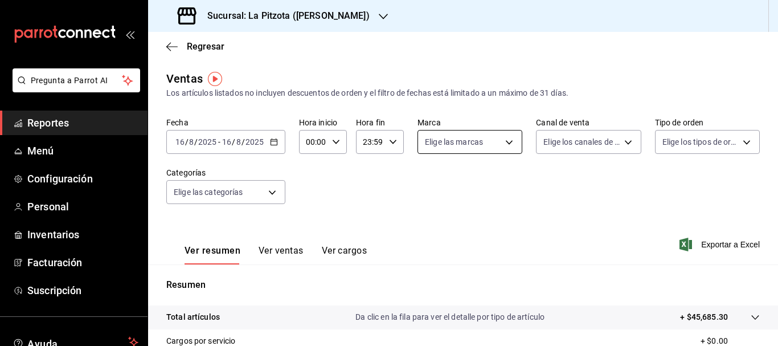
click at [453, 143] on body "Pregunta a Parrot AI Reportes Menú Configuración Personal Inventarios Facturaci…" at bounding box center [389, 173] width 778 height 346
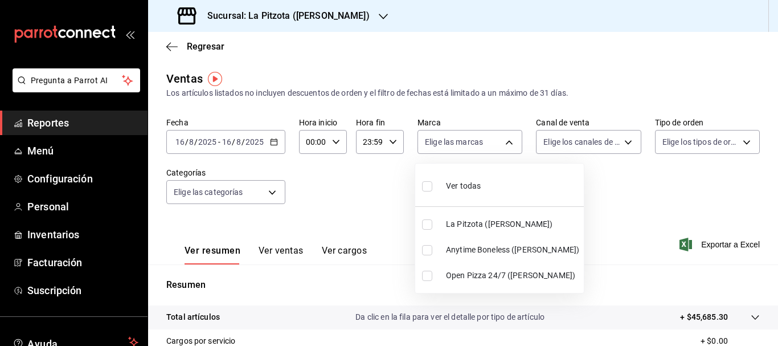
drag, startPoint x: 429, startPoint y: 273, endPoint x: 429, endPoint y: 252, distance: 21.1
click at [429, 252] on ul "Ver todas La Pitzota ([PERSON_NAME]) Anytime Boneless ([PERSON_NAME]) Open Pizz…" at bounding box center [499, 227] width 169 height 129
click at [429, 252] on input "checkbox" at bounding box center [427, 250] width 10 height 10
checkbox input "true"
type input "d0b15645-4641-49bc-8be3-6a792ed6583e"
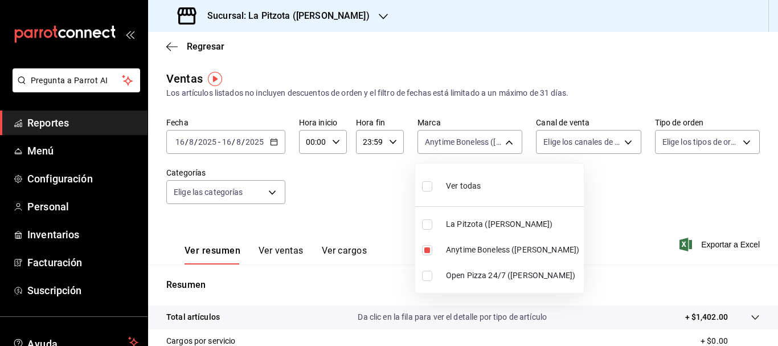
click at [562, 140] on div at bounding box center [389, 173] width 778 height 346
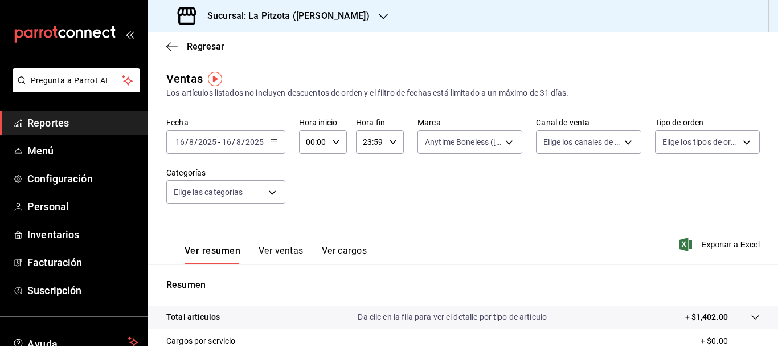
click at [562, 140] on body "Pregunta a Parrot AI Reportes Menú Configuración Personal Inventarios Facturaci…" at bounding box center [389, 173] width 778 height 346
click at [543, 277] on input "checkbox" at bounding box center [544, 276] width 10 height 10
checkbox input "true"
type input "RAPPI"
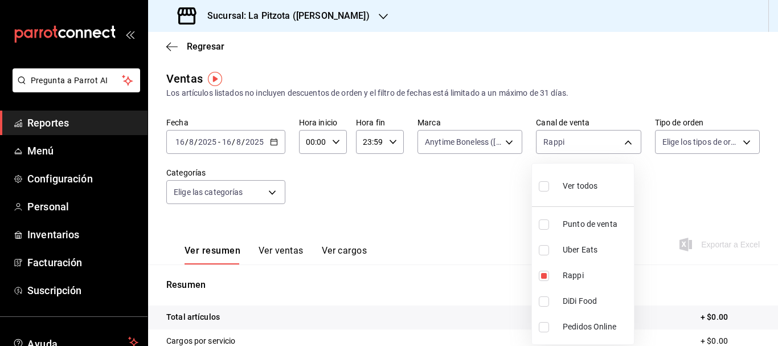
click at [551, 148] on div at bounding box center [389, 173] width 778 height 346
click at [551, 148] on body "Pregunta a Parrot AI Reportes Menú Configuración Personal Inventarios Facturaci…" at bounding box center [389, 173] width 778 height 346
click at [541, 263] on li "Rappi" at bounding box center [583, 276] width 102 height 26
checkbox input "false"
click at [548, 257] on li "Uber Eats" at bounding box center [583, 250] width 102 height 26
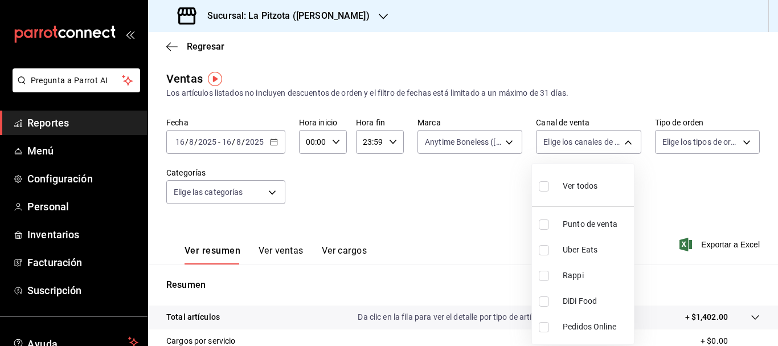
type input "UBER_EATS"
checkbox input "true"
click at [483, 224] on div at bounding box center [389, 173] width 778 height 346
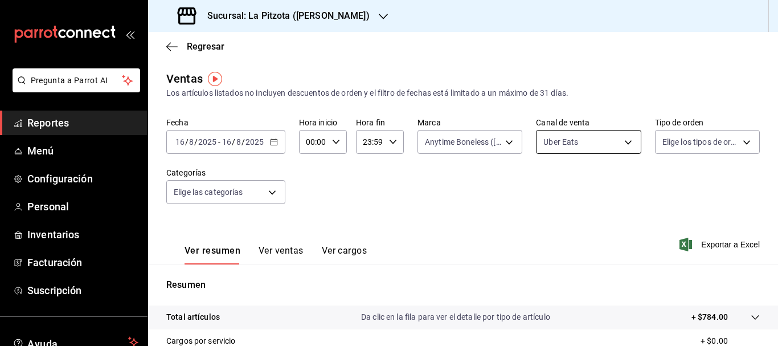
click at [589, 144] on body "Pregunta a Parrot AI Reportes Menú Configuración Personal Inventarios Facturaci…" at bounding box center [389, 173] width 778 height 346
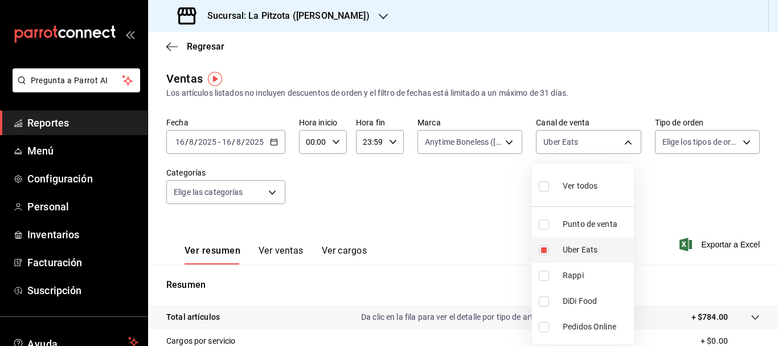
click at [541, 251] on input "checkbox" at bounding box center [544, 250] width 10 height 10
checkbox input "false"
click at [543, 300] on input "checkbox" at bounding box center [544, 301] width 10 height 10
checkbox input "true"
type input "DIDI_FOOD"
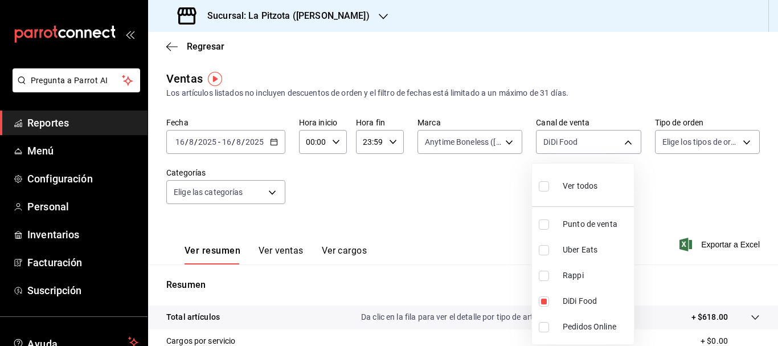
click at [469, 233] on div at bounding box center [389, 173] width 778 height 346
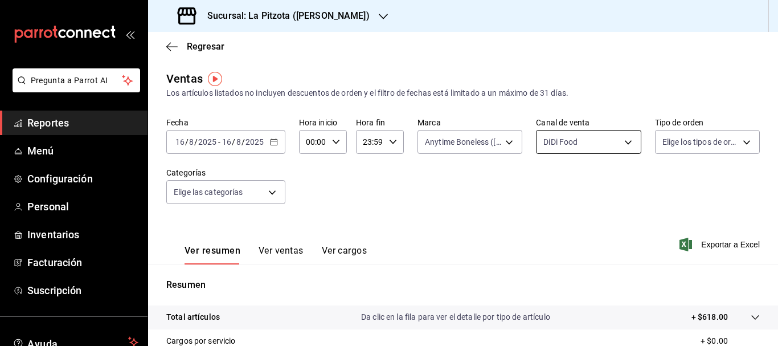
click at [550, 144] on body "Pregunta a Parrot AI Reportes Menú Configuración Personal Inventarios Facturaci…" at bounding box center [389, 173] width 778 height 346
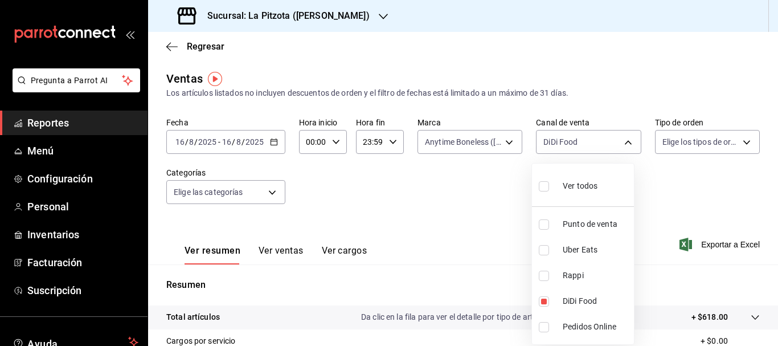
click at [540, 273] on input "checkbox" at bounding box center [544, 276] width 10 height 10
checkbox input "true"
type input "DIDI_FOOD,RAPPI"
click at [542, 302] on input "checkbox" at bounding box center [544, 301] width 10 height 10
checkbox input "false"
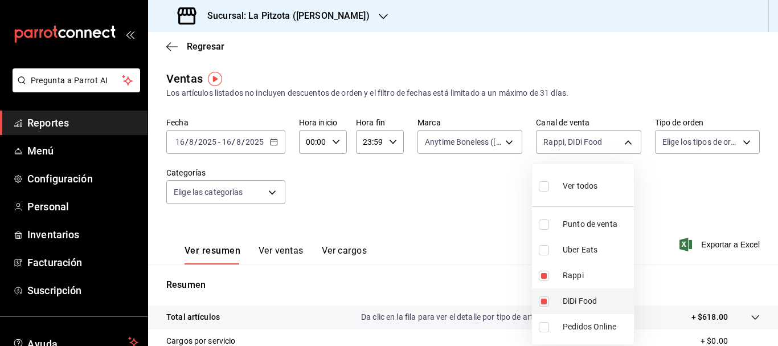
type input "RAPPI"
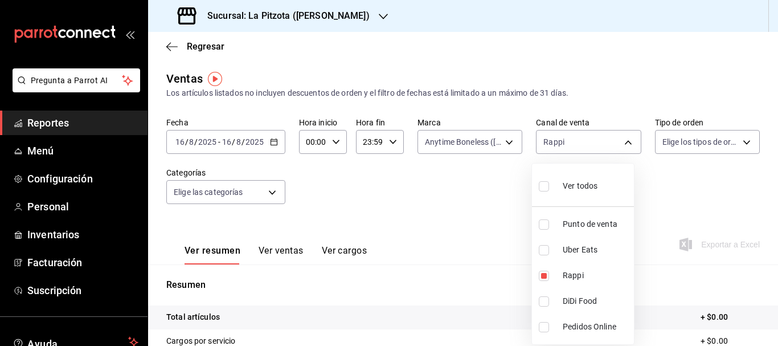
click at [452, 140] on div at bounding box center [389, 173] width 778 height 346
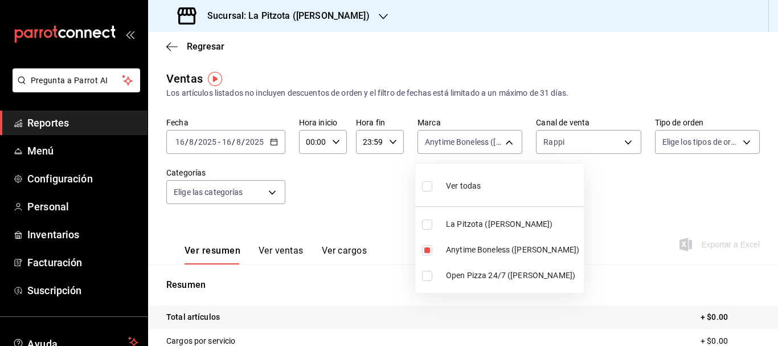
click at [452, 140] on body "Pregunta a Parrot AI Reportes Menú Configuración Personal Inventarios Facturaci…" at bounding box center [389, 173] width 778 height 346
click at [425, 245] on input "checkbox" at bounding box center [427, 250] width 10 height 10
checkbox input "false"
click at [427, 273] on input "checkbox" at bounding box center [427, 276] width 10 height 10
checkbox input "true"
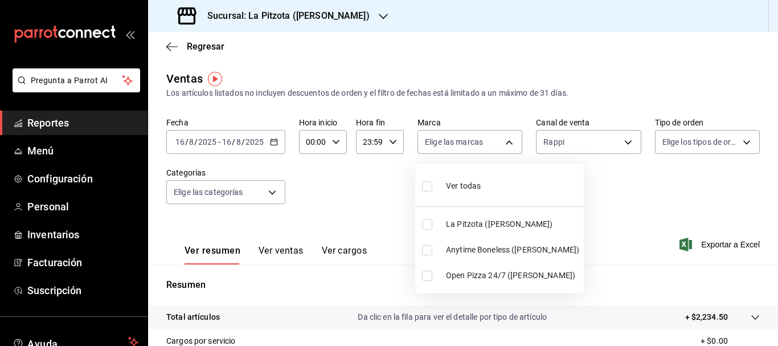
type input "8f97d9a1-f00b-4323-96e2-15f6e5ebb1cd"
click at [374, 203] on div at bounding box center [389, 173] width 778 height 346
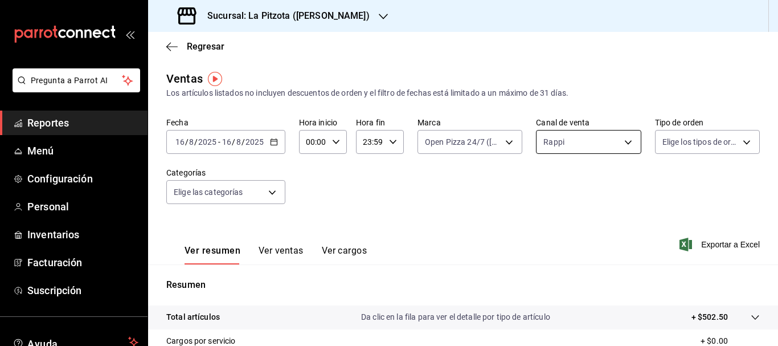
click at [580, 135] on body "Pregunta a Parrot AI Reportes Menú Configuración Personal Inventarios Facturaci…" at bounding box center [389, 173] width 778 height 346
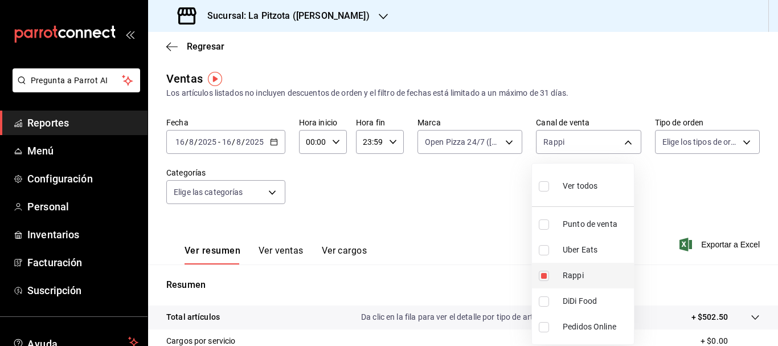
click at [548, 278] on input "checkbox" at bounding box center [544, 276] width 10 height 10
checkbox input "false"
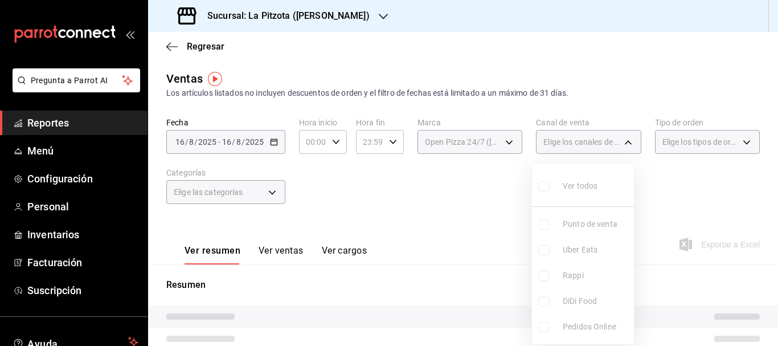
click at [545, 253] on input "checkbox" at bounding box center [544, 250] width 10 height 10
checkbox input "true"
type input "UBER_EATS"
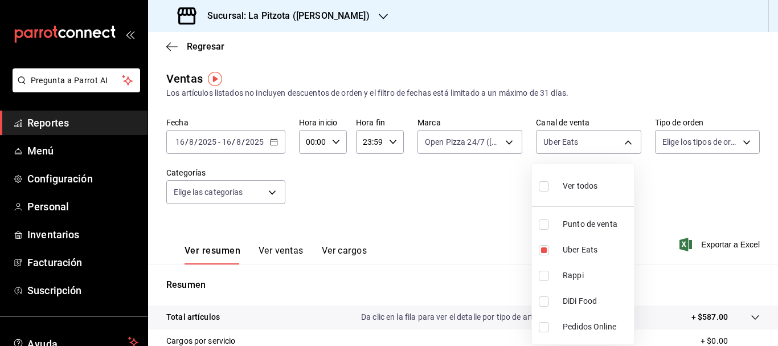
click at [484, 234] on div at bounding box center [389, 173] width 778 height 346
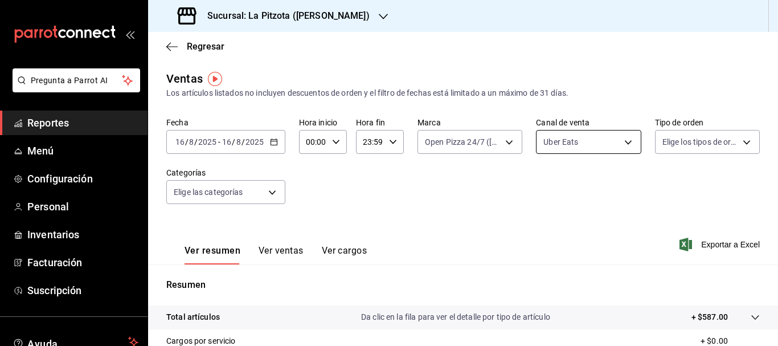
click at [596, 152] on body "Pregunta a Parrot AI Reportes Menú Configuración Personal Inventarios Facturaci…" at bounding box center [389, 173] width 778 height 346
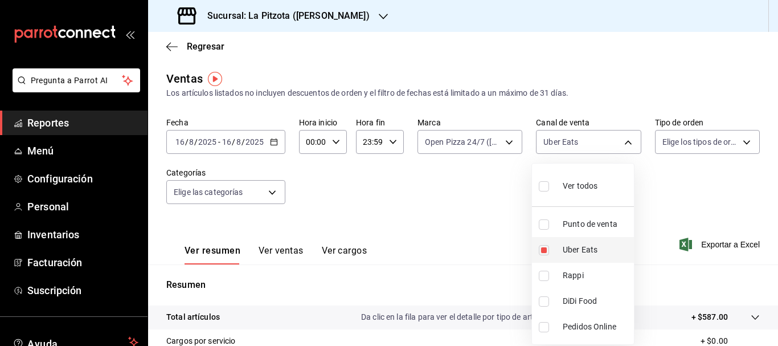
click at [544, 241] on li "Uber Eats" at bounding box center [583, 250] width 102 height 26
checkbox input "false"
click at [545, 301] on input "checkbox" at bounding box center [544, 301] width 10 height 10
checkbox input "true"
type input "DIDI_FOOD"
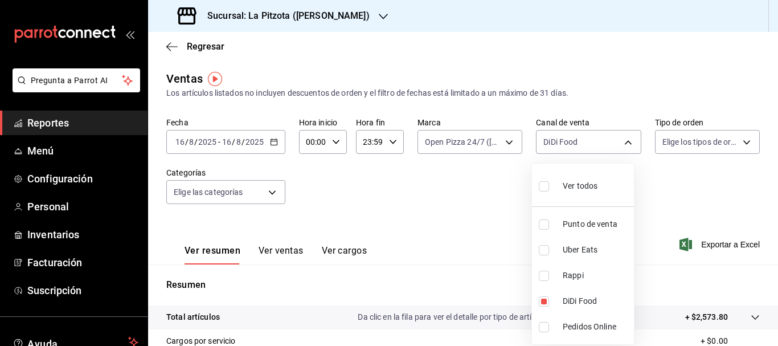
click at [447, 255] on div at bounding box center [389, 173] width 778 height 346
click at [412, 148] on div "Fecha [DATE] [DATE] - [DATE] [DATE] Hora inicio 00:00 Hora inicio Hora fin 23:5…" at bounding box center [462, 167] width 593 height 100
click at [554, 150] on body "Pregunta a Parrot AI Reportes Menú Configuración Personal Inventarios Facturaci…" at bounding box center [389, 173] width 778 height 346
click at [549, 274] on label at bounding box center [546, 276] width 15 height 10
click at [549, 274] on input "checkbox" at bounding box center [544, 276] width 10 height 10
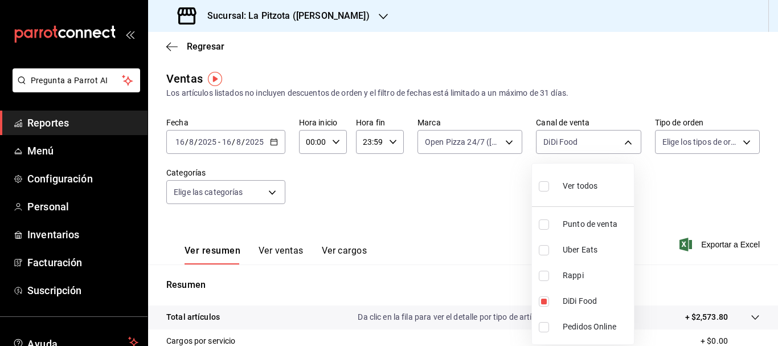
checkbox input "false"
type input "DIDI_FOOD"
click at [538, 296] on li "DiDi Food" at bounding box center [583, 301] width 102 height 26
checkbox input "false"
click at [545, 279] on input "checkbox" at bounding box center [544, 276] width 10 height 10
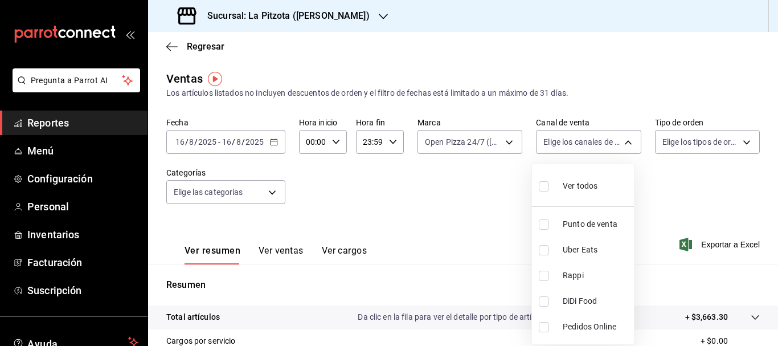
checkbox input "true"
type input "RAPPI"
click at [472, 146] on div at bounding box center [389, 173] width 778 height 346
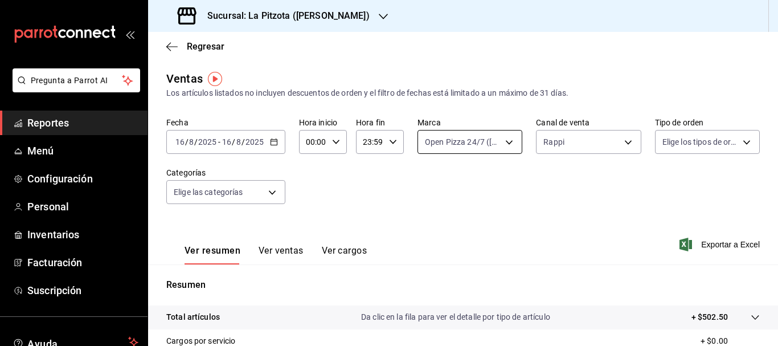
click at [447, 147] on body "Pregunta a Parrot AI Reportes Menú Configuración Personal Inventarios Facturaci…" at bounding box center [389, 173] width 778 height 346
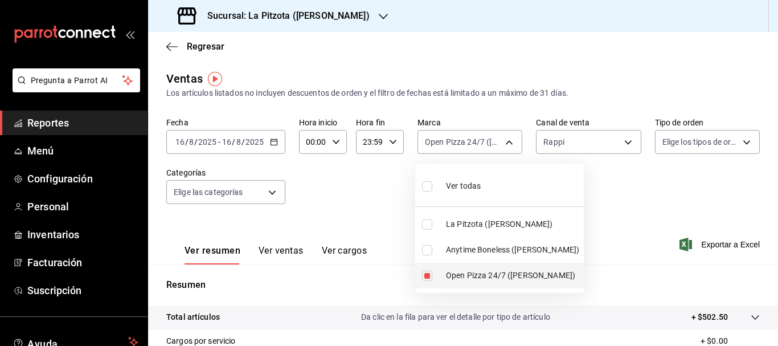
click at [428, 273] on input "checkbox" at bounding box center [427, 276] width 10 height 10
checkbox input "false"
click at [426, 223] on input "checkbox" at bounding box center [427, 224] width 10 height 10
checkbox input "true"
type input "3722eccf-6cf2-48cd-b838-7de1340e0a71"
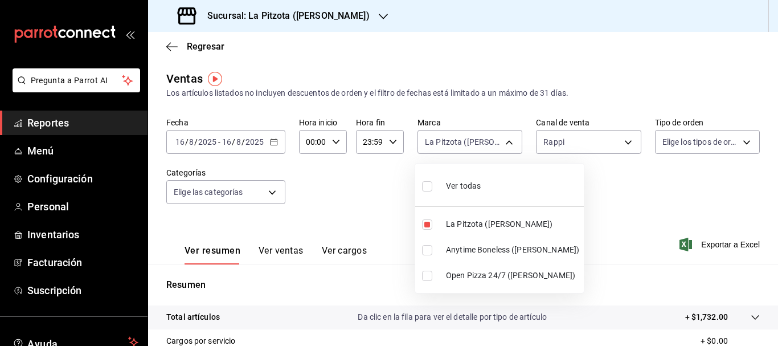
click at [378, 206] on div at bounding box center [389, 173] width 778 height 346
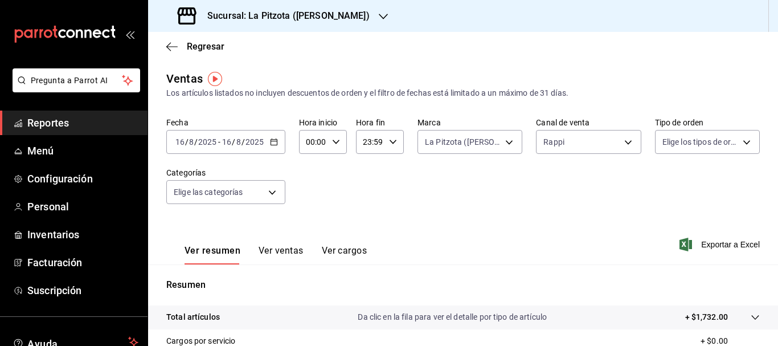
click at [571, 157] on div "Fecha [DATE] [DATE] - [DATE] [DATE] Hora inicio 00:00 Hora inicio Hora fin 23:5…" at bounding box center [462, 167] width 593 height 100
click at [566, 146] on body "Pregunta a Parrot AI Reportes Menú Configuración Personal Inventarios Facturaci…" at bounding box center [389, 173] width 778 height 346
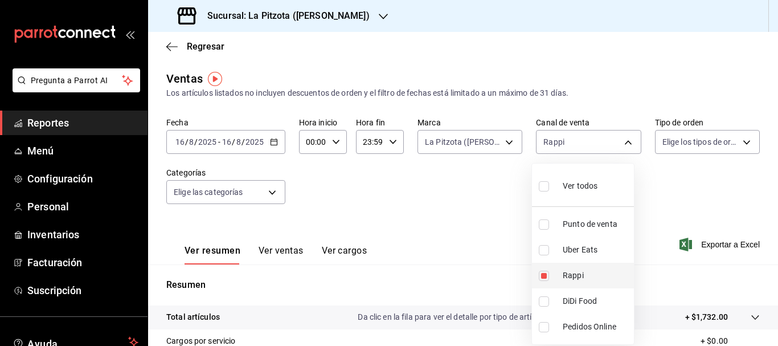
click at [543, 276] on input "checkbox" at bounding box center [544, 276] width 10 height 10
checkbox input "false"
click at [545, 303] on input "checkbox" at bounding box center [544, 301] width 10 height 10
checkbox input "true"
type input "DIDI_FOOD"
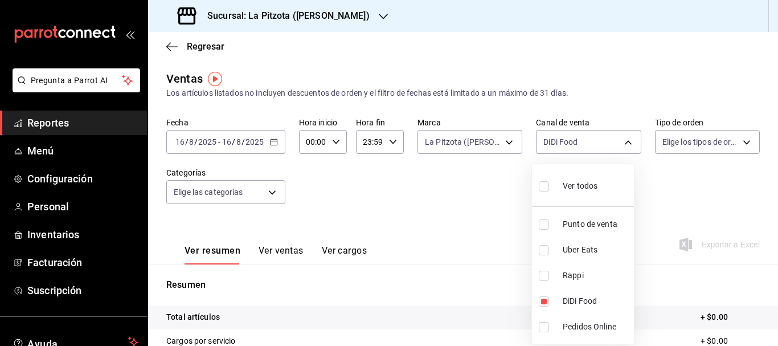
drag, startPoint x: 472, startPoint y: 232, endPoint x: 558, endPoint y: 316, distance: 120.0
click at [558, 316] on div "Ver todos Punto de venta Uber Eats Rappi DiDi Food Pedidos Online" at bounding box center [389, 173] width 778 height 346
click at [546, 296] on input "checkbox" at bounding box center [544, 301] width 10 height 10
checkbox input "false"
click at [541, 251] on input "checkbox" at bounding box center [544, 250] width 10 height 10
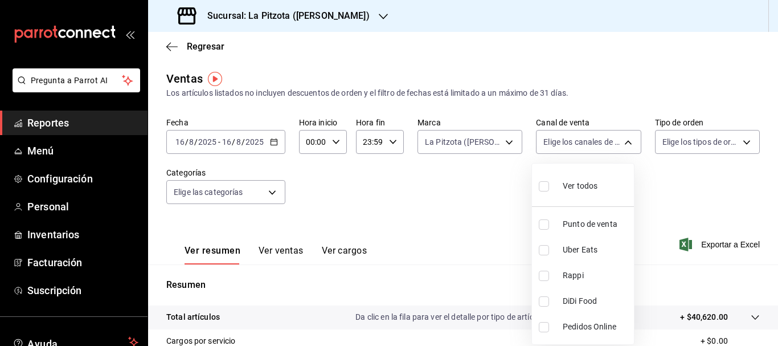
checkbox input "true"
type input "UBER_EATS"
click at [486, 224] on div at bounding box center [389, 173] width 778 height 346
click at [562, 146] on body "Pregunta a Parrot AI Reportes Menú Configuración Personal Inventarios Facturaci…" at bounding box center [389, 173] width 778 height 346
click at [544, 252] on input "checkbox" at bounding box center [544, 250] width 10 height 10
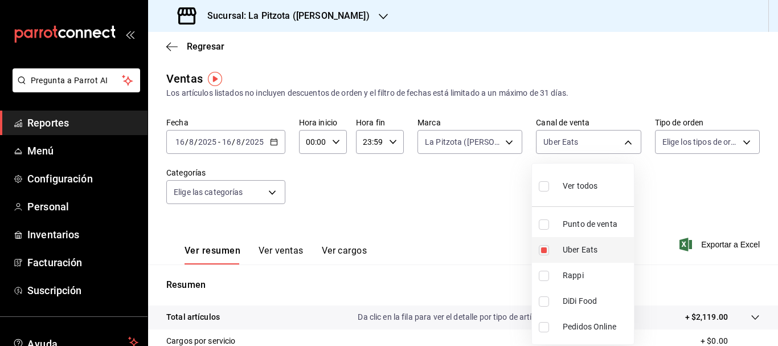
checkbox input "false"
click at [539, 225] on input "checkbox" at bounding box center [544, 224] width 10 height 10
checkbox input "true"
type input "PARROT"
click at [483, 214] on div at bounding box center [389, 173] width 778 height 346
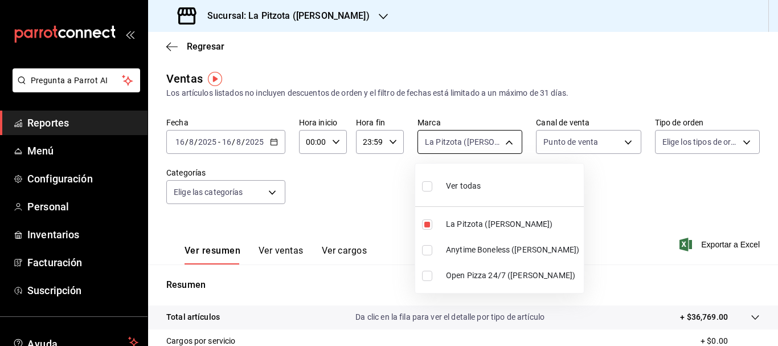
click at [492, 149] on body "Pregunta a Parrot AI Reportes Menú Configuración Personal Inventarios Facturaci…" at bounding box center [389, 173] width 778 height 346
click at [427, 218] on li "La Pitzota ([PERSON_NAME])" at bounding box center [499, 224] width 169 height 26
checkbox input "false"
drag, startPoint x: 777, startPoint y: 83, endPoint x: 777, endPoint y: 134, distance: 51.3
click at [777, 134] on div at bounding box center [389, 173] width 778 height 346
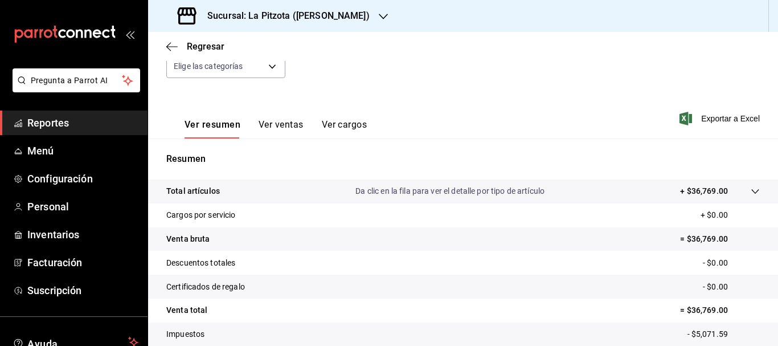
scroll to position [141, 0]
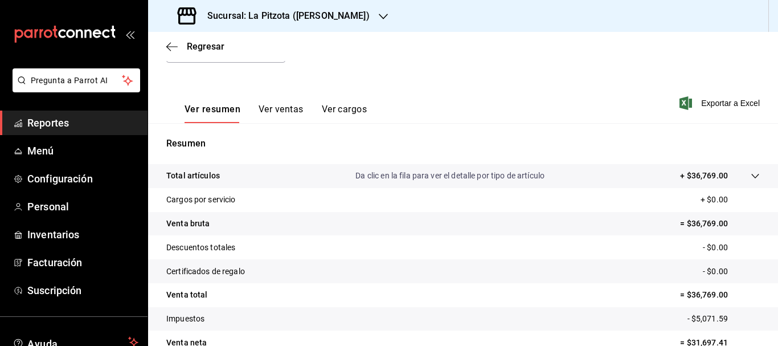
click at [271, 109] on button "Ver ventas" at bounding box center [281, 113] width 45 height 19
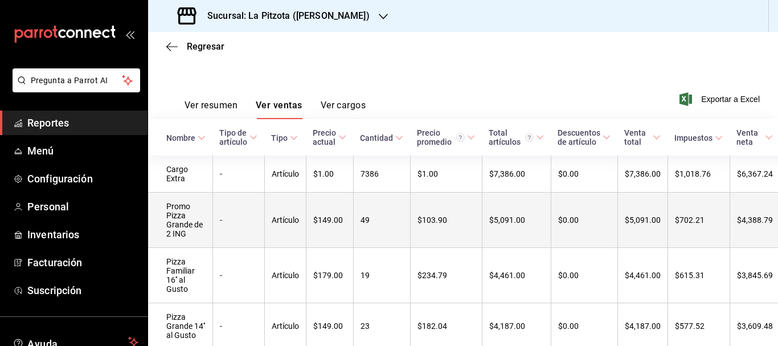
scroll to position [150, 0]
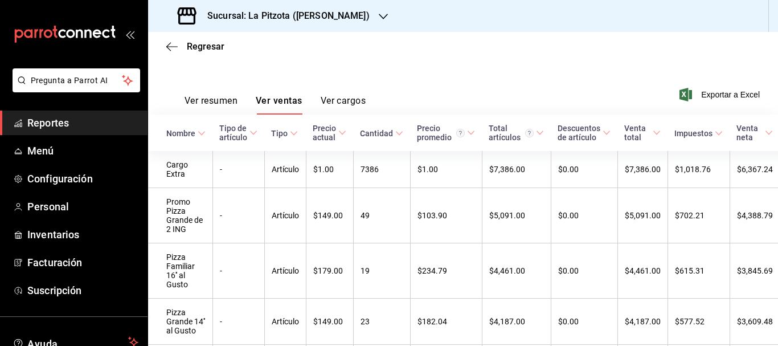
click at [203, 99] on button "Ver resumen" at bounding box center [211, 104] width 53 height 19
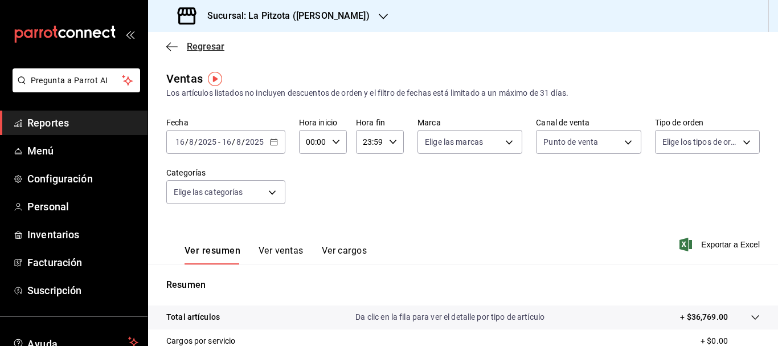
click at [194, 46] on span "Regresar" at bounding box center [206, 46] width 38 height 11
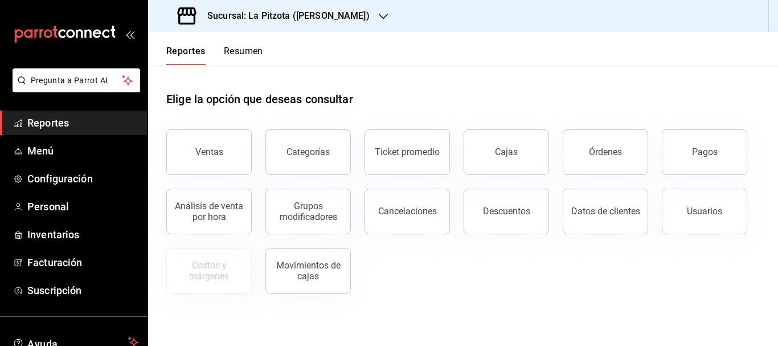
click at [240, 54] on button "Resumen" at bounding box center [243, 55] width 39 height 19
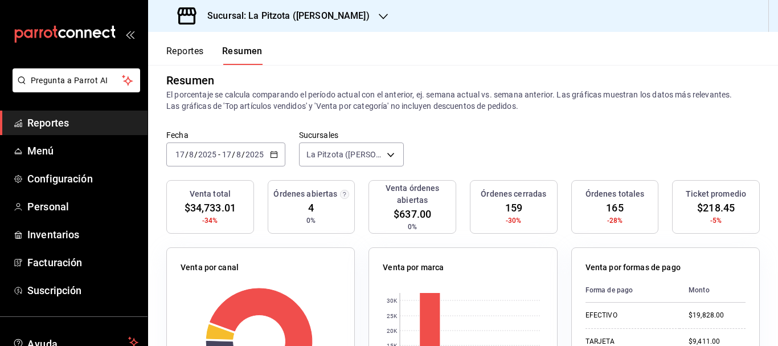
scroll to position [10, 0]
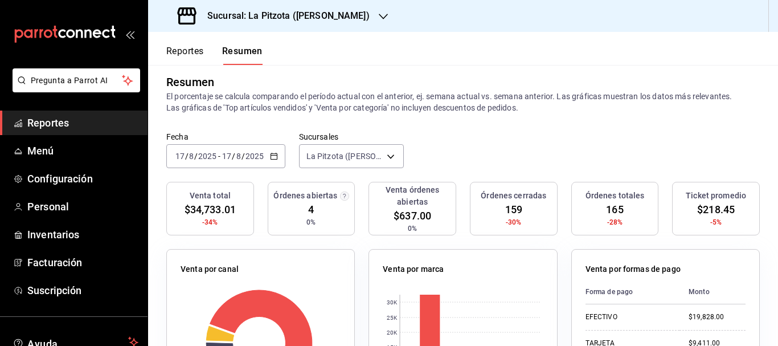
click at [181, 155] on input "17" at bounding box center [180, 155] width 10 height 9
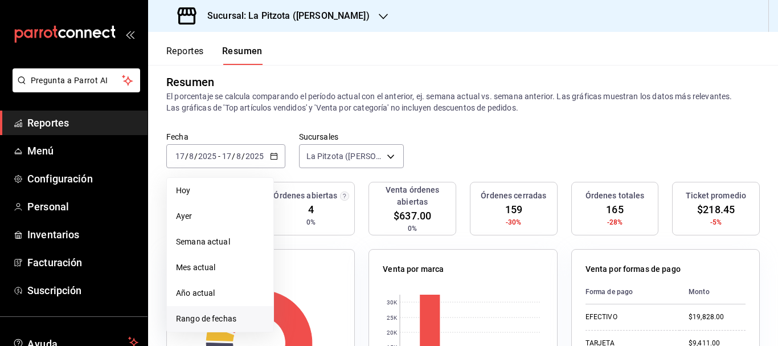
click at [207, 323] on span "Rango de fechas" at bounding box center [220, 319] width 88 height 12
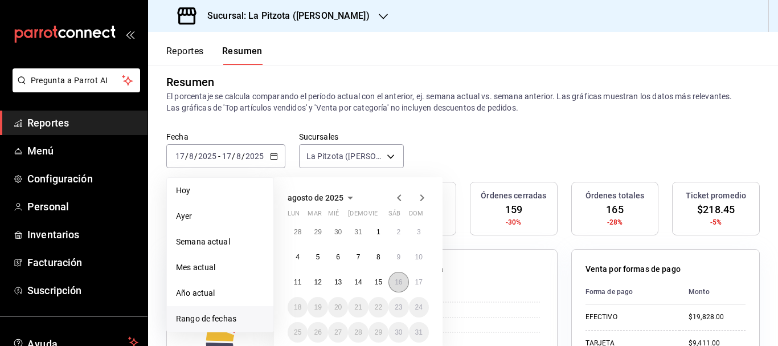
click at [398, 279] on abbr "16" at bounding box center [398, 282] width 7 height 8
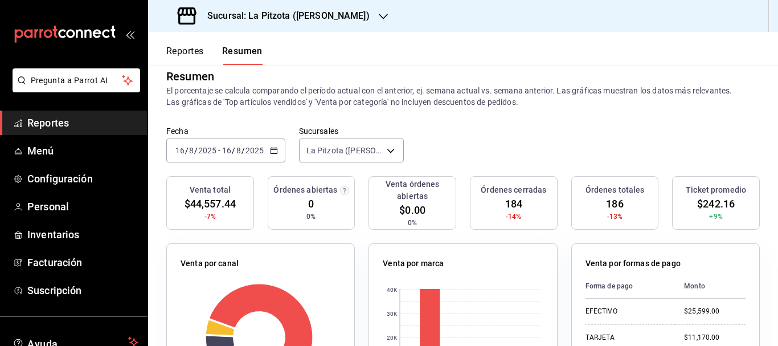
scroll to position [17, 0]
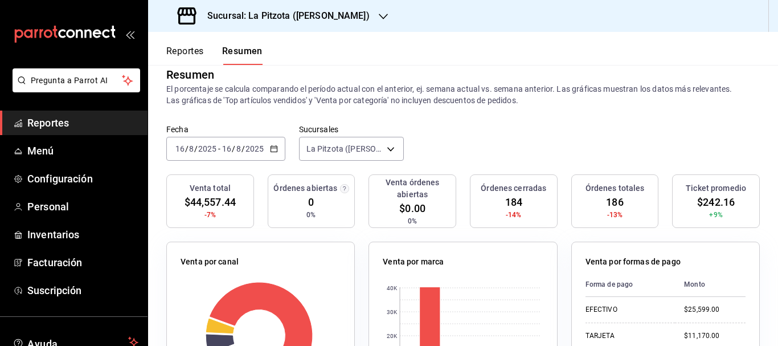
click at [181, 144] on input "16" at bounding box center [180, 148] width 10 height 9
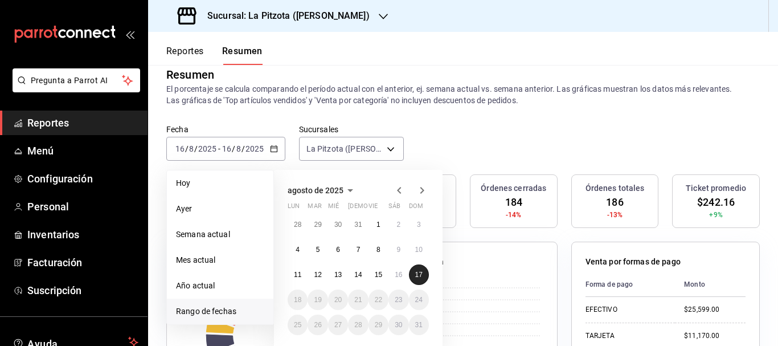
click at [413, 271] on button "17" at bounding box center [419, 274] width 20 height 21
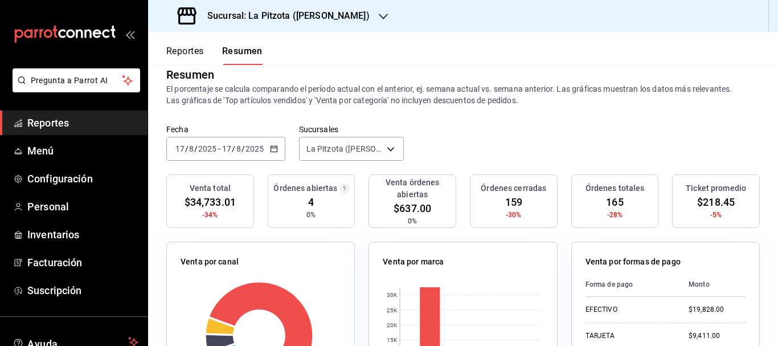
click at [183, 144] on input "17" at bounding box center [180, 148] width 10 height 9
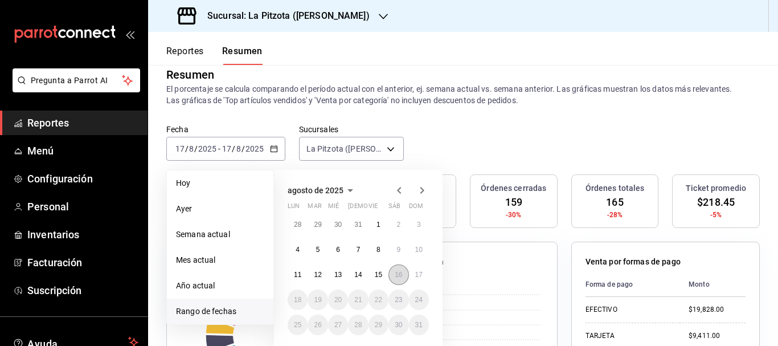
click at [395, 273] on abbr "16" at bounding box center [398, 275] width 7 height 8
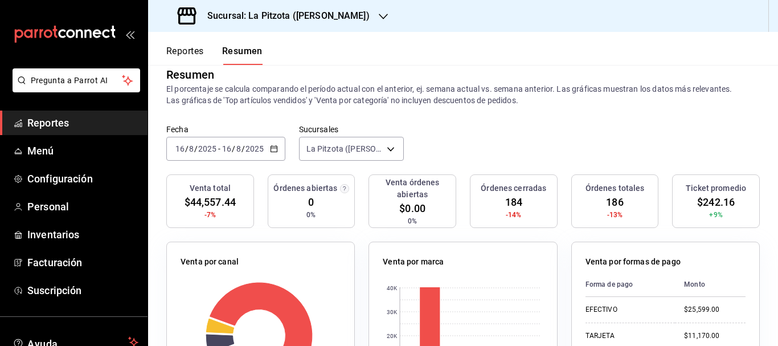
click at [189, 148] on input "8" at bounding box center [192, 148] width 6 height 9
click at [182, 148] on input "16" at bounding box center [180, 148] width 10 height 9
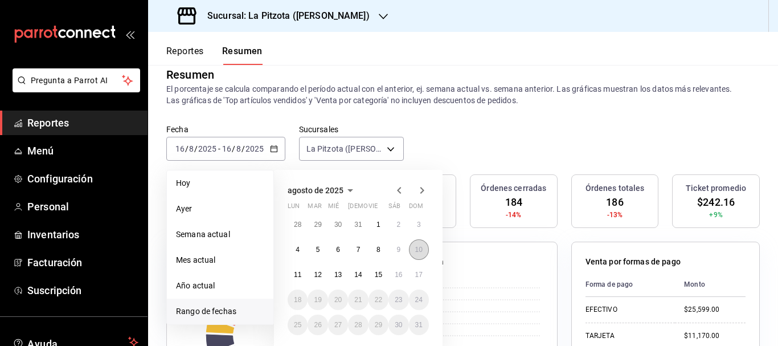
click at [417, 254] on button "10" at bounding box center [419, 249] width 20 height 21
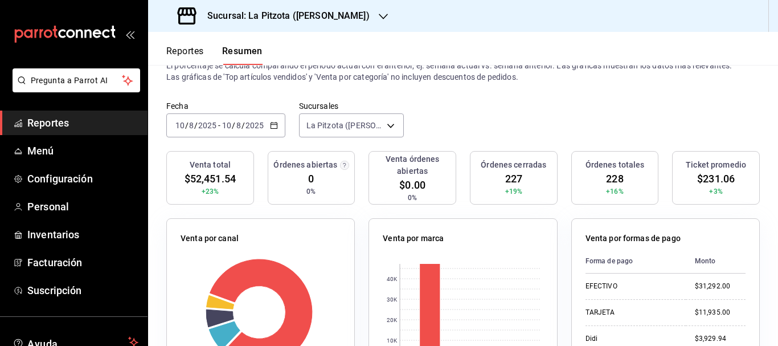
scroll to position [32, 0]
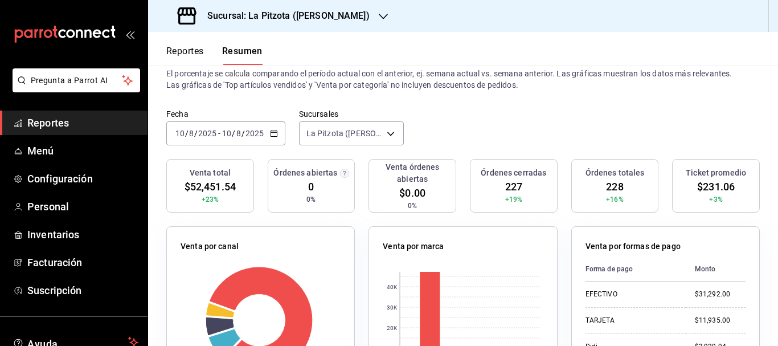
click at [219, 132] on span "-" at bounding box center [219, 133] width 2 height 9
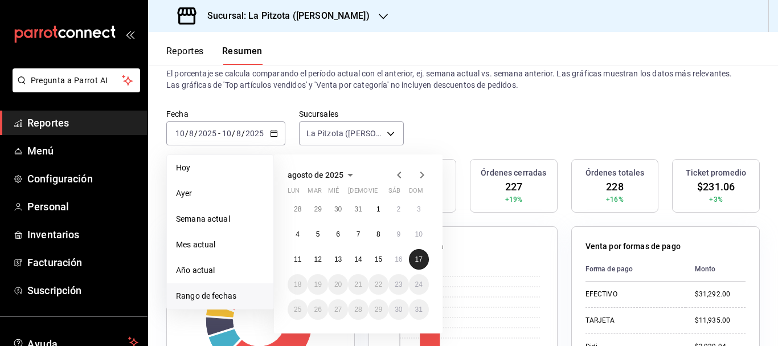
click at [420, 267] on button "17" at bounding box center [419, 259] width 20 height 21
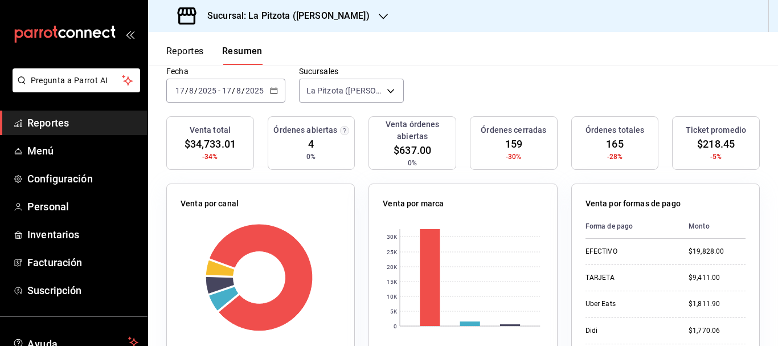
scroll to position [96, 0]
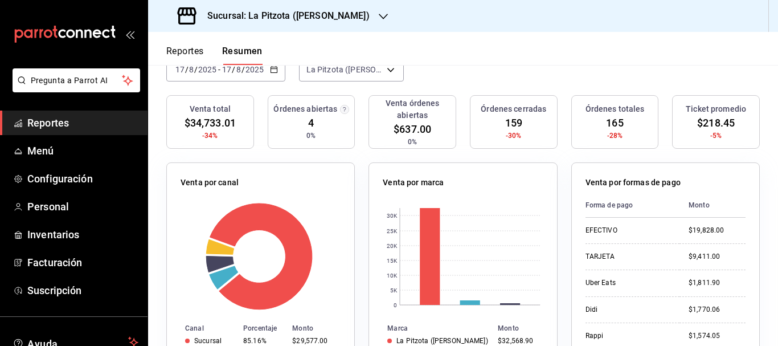
click at [341, 109] on circle "button" at bounding box center [344, 109] width 9 height 9
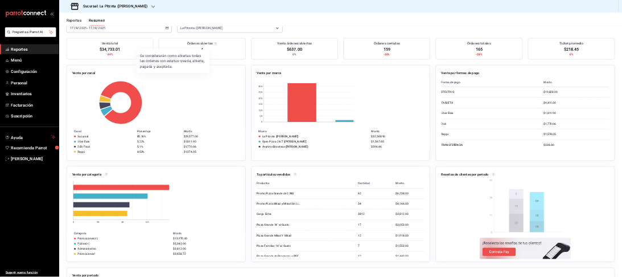
scroll to position [0, 0]
